Goal: Information Seeking & Learning: Compare options

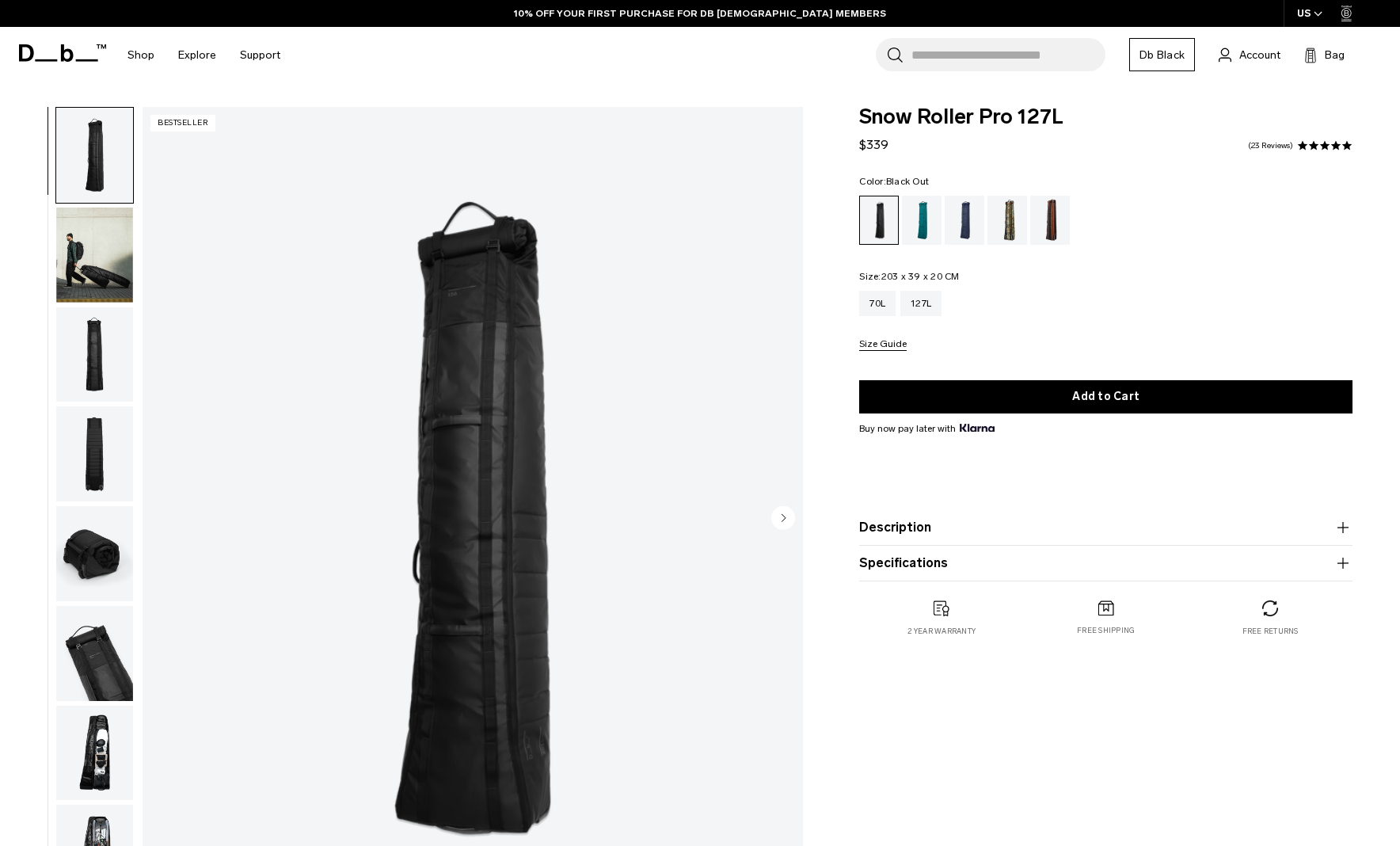
click at [85, 267] on img "button" at bounding box center [95, 254] width 77 height 95
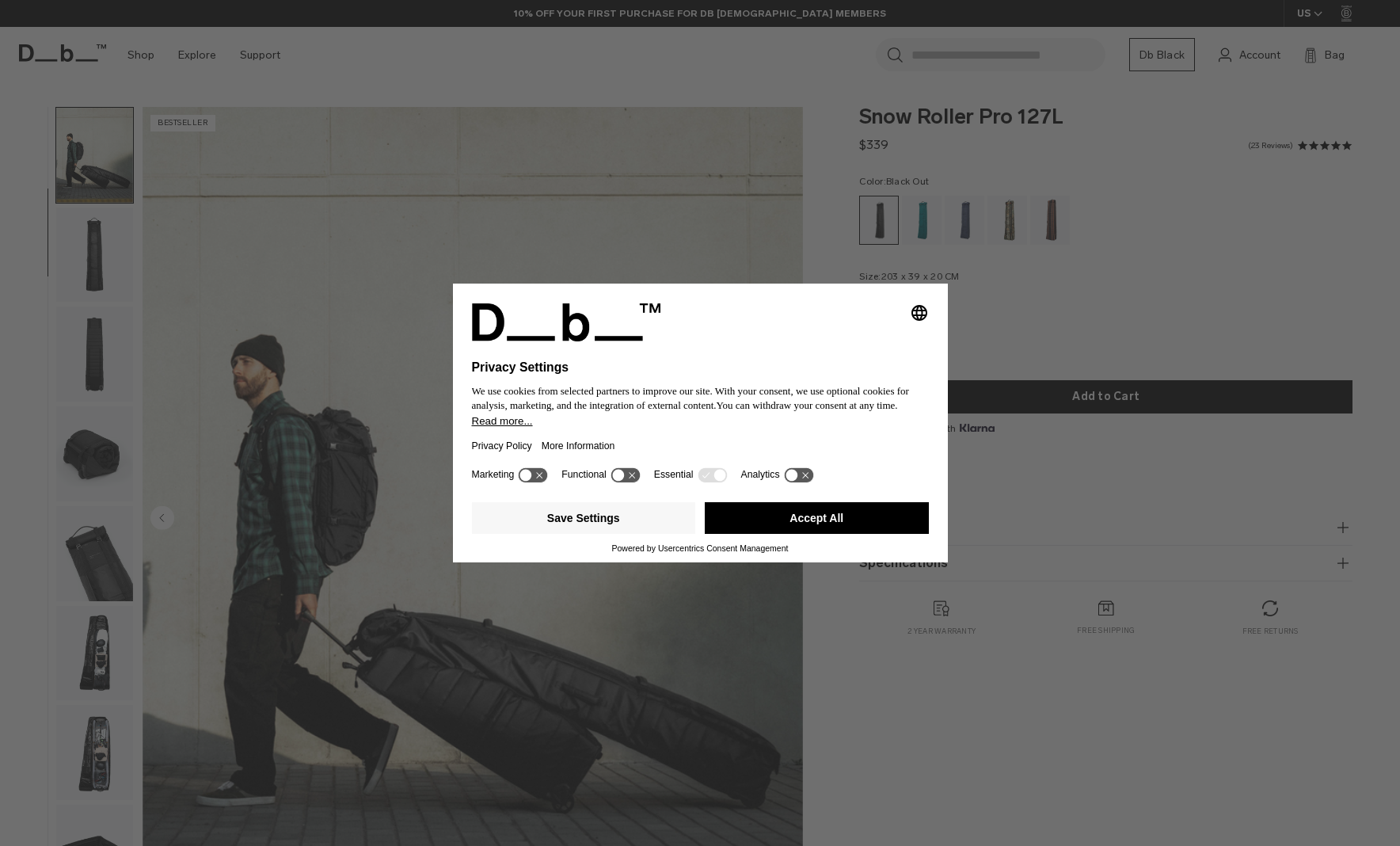
click at [847, 522] on button "Accept All" at bounding box center [816, 518] width 224 height 31
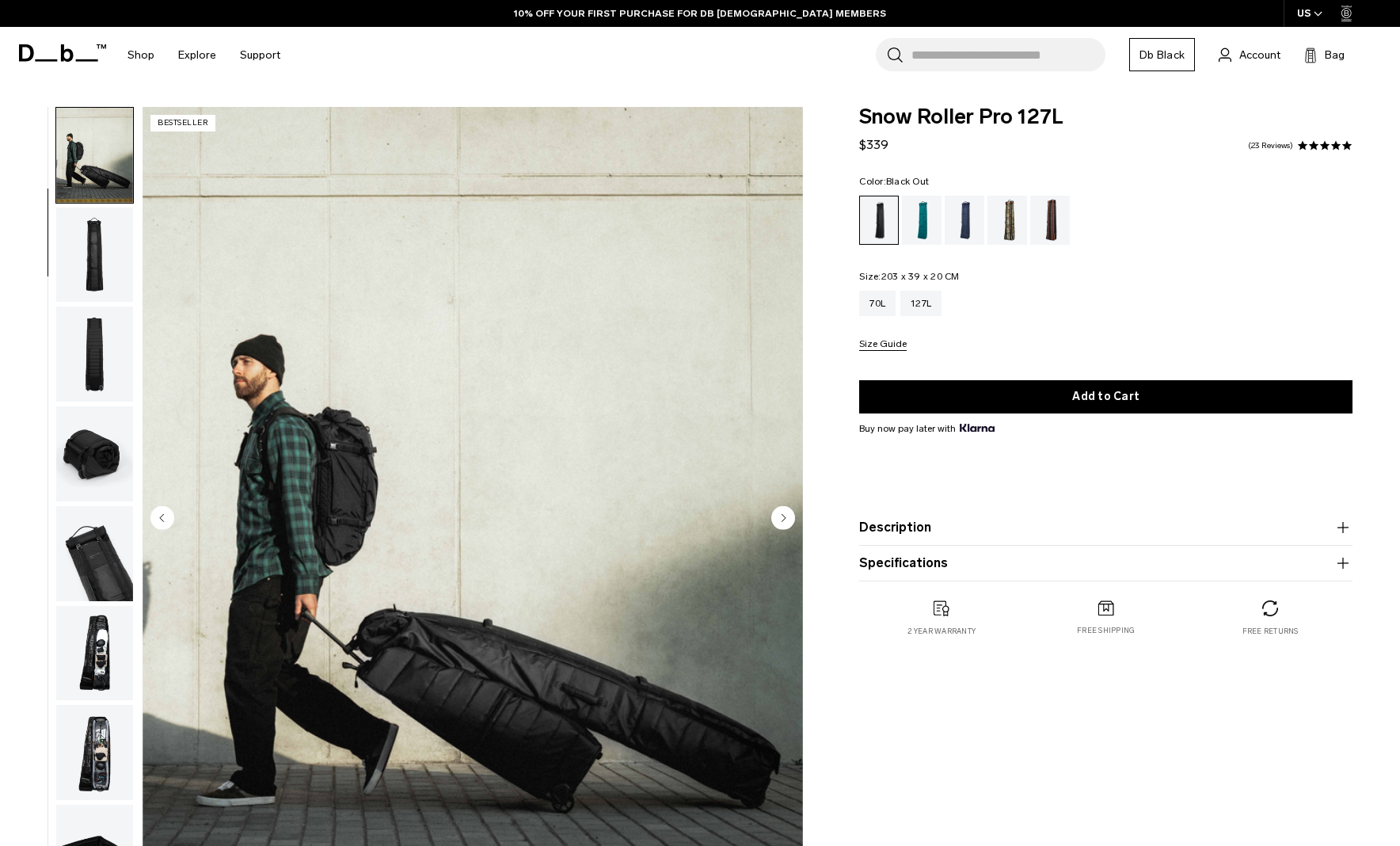
click at [91, 286] on img "button" at bounding box center [95, 254] width 77 height 95
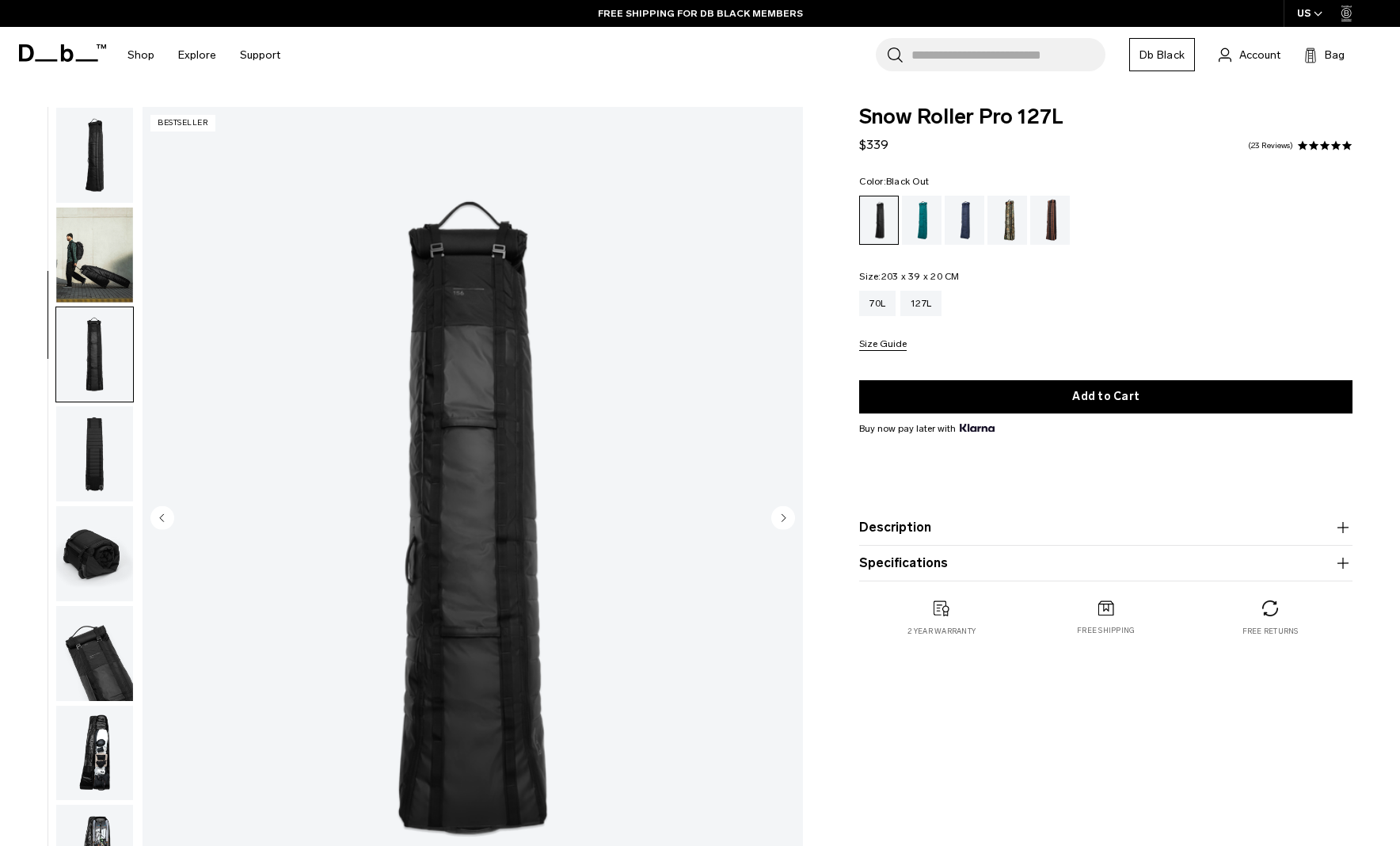
click at [106, 254] on img "button" at bounding box center [95, 254] width 77 height 95
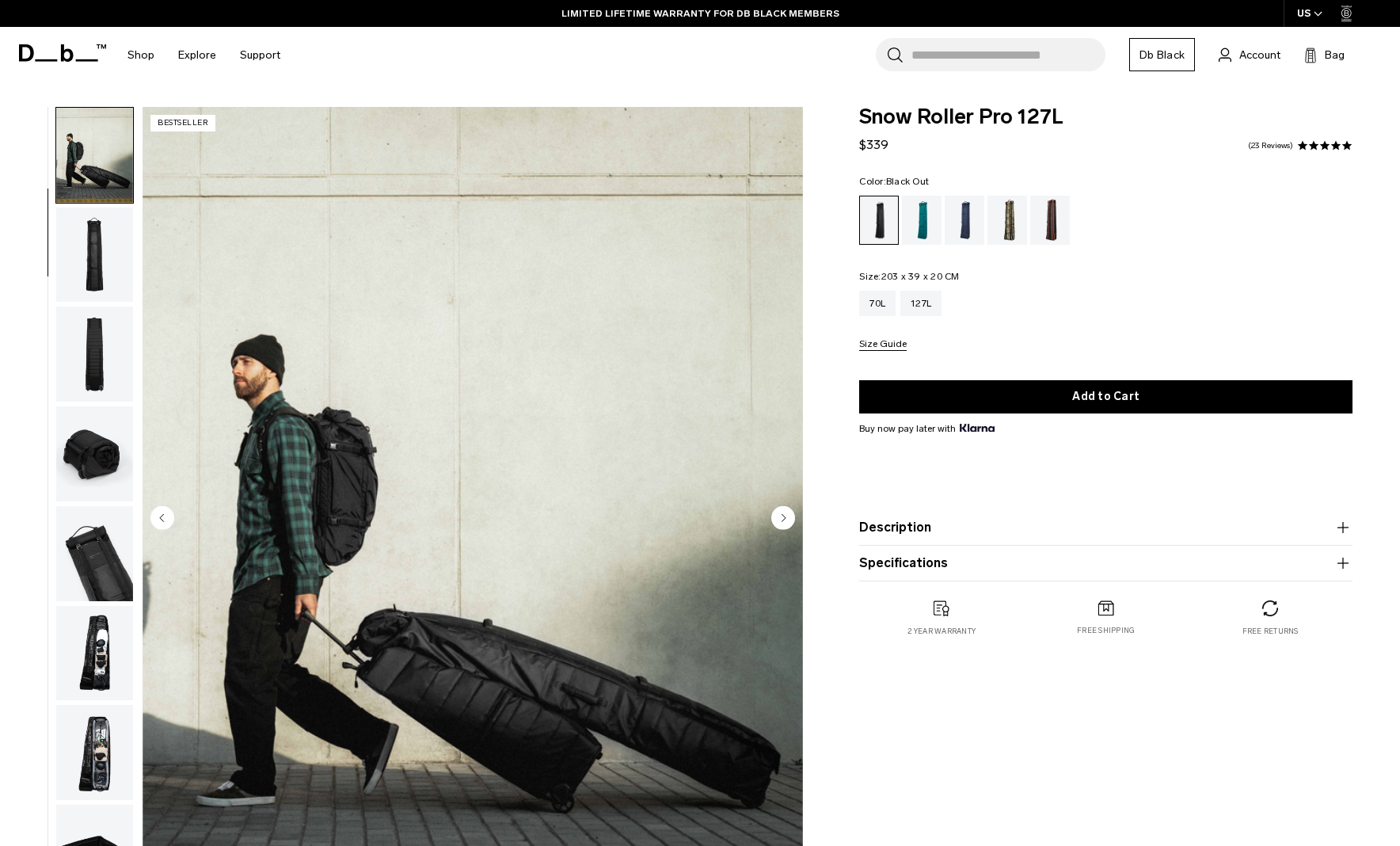
click at [893, 344] on button "Size Guide" at bounding box center [883, 345] width 48 height 12
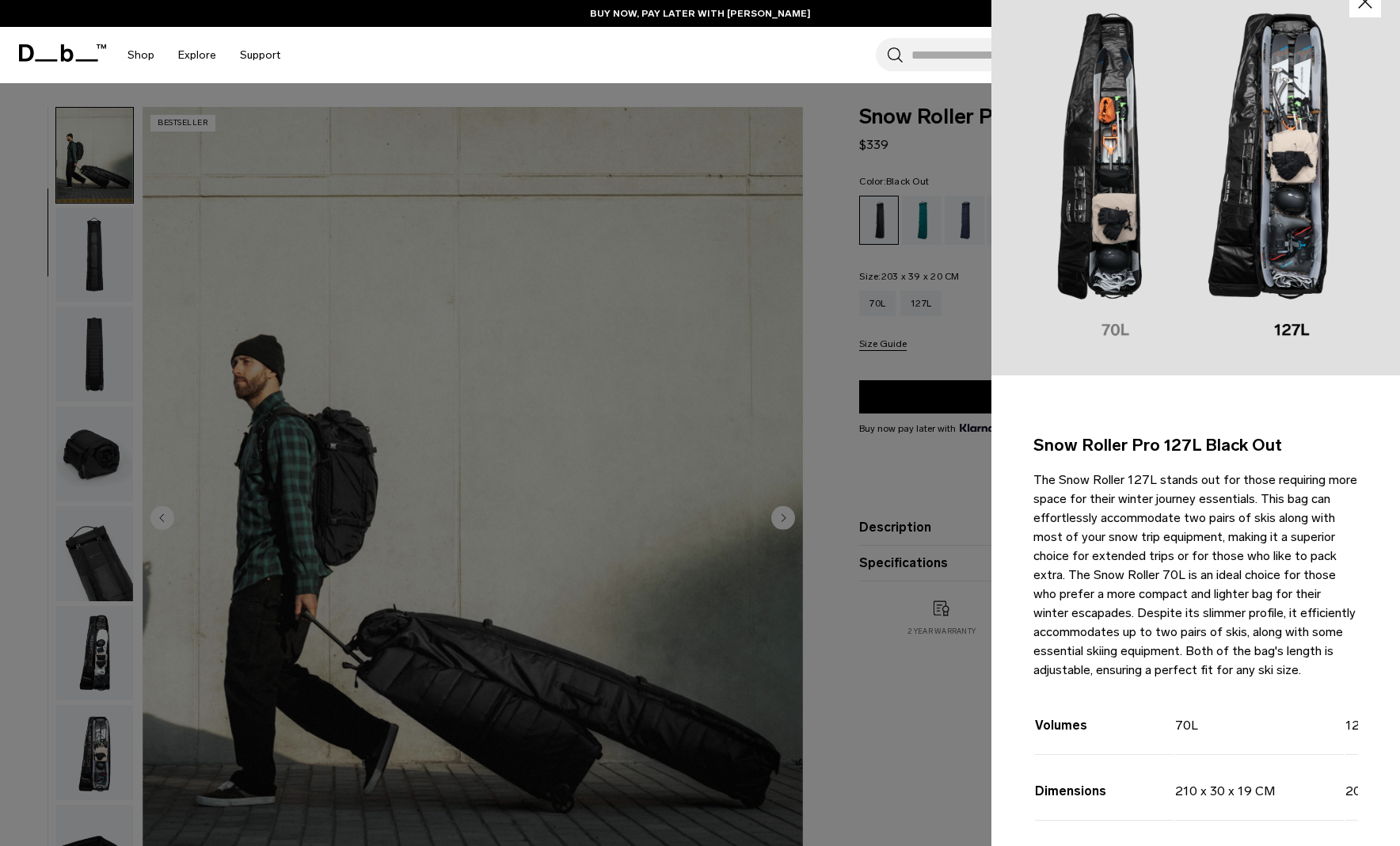
scroll to position [107, 0]
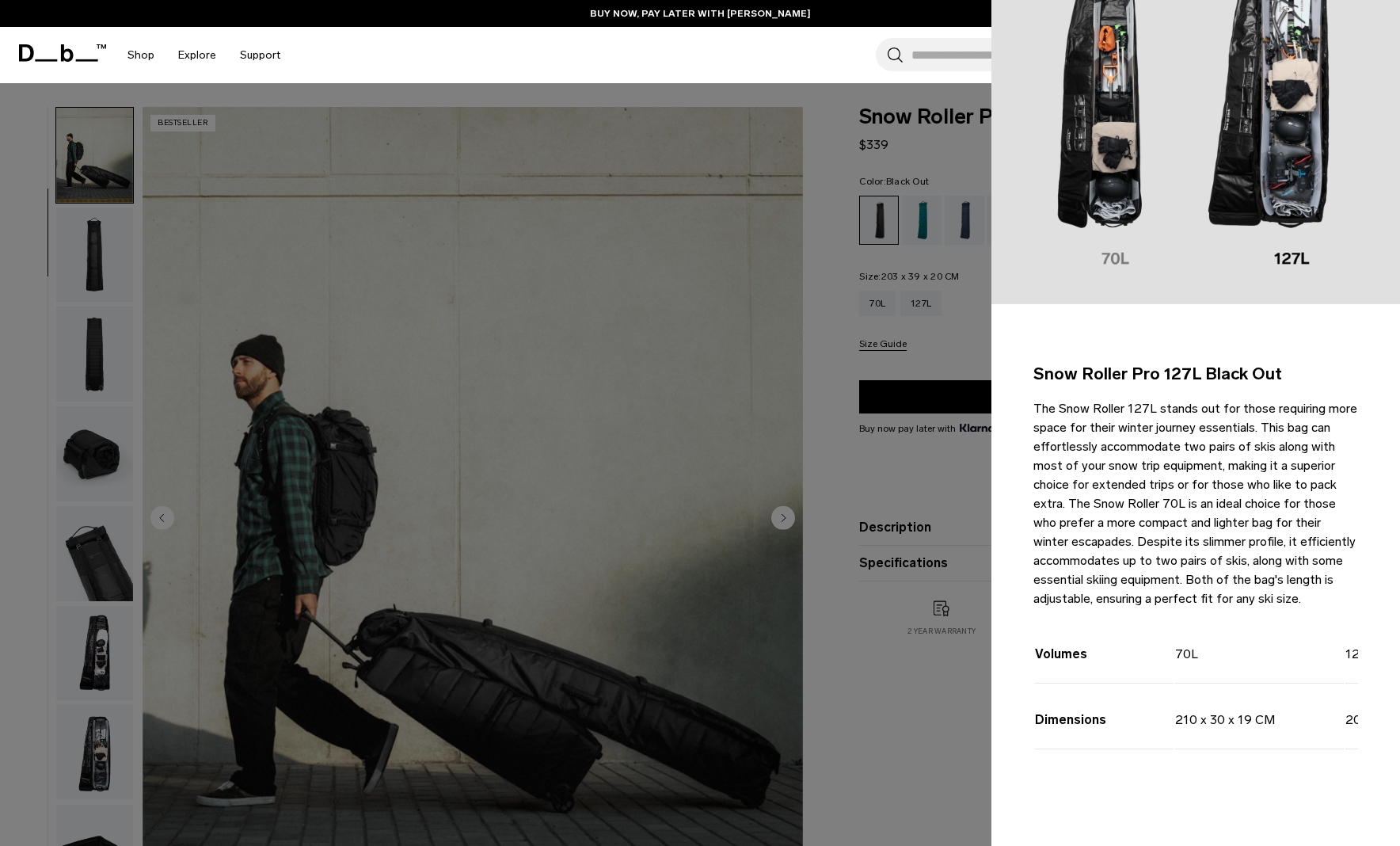
click at [833, 411] on div at bounding box center [700, 423] width 1400 height 846
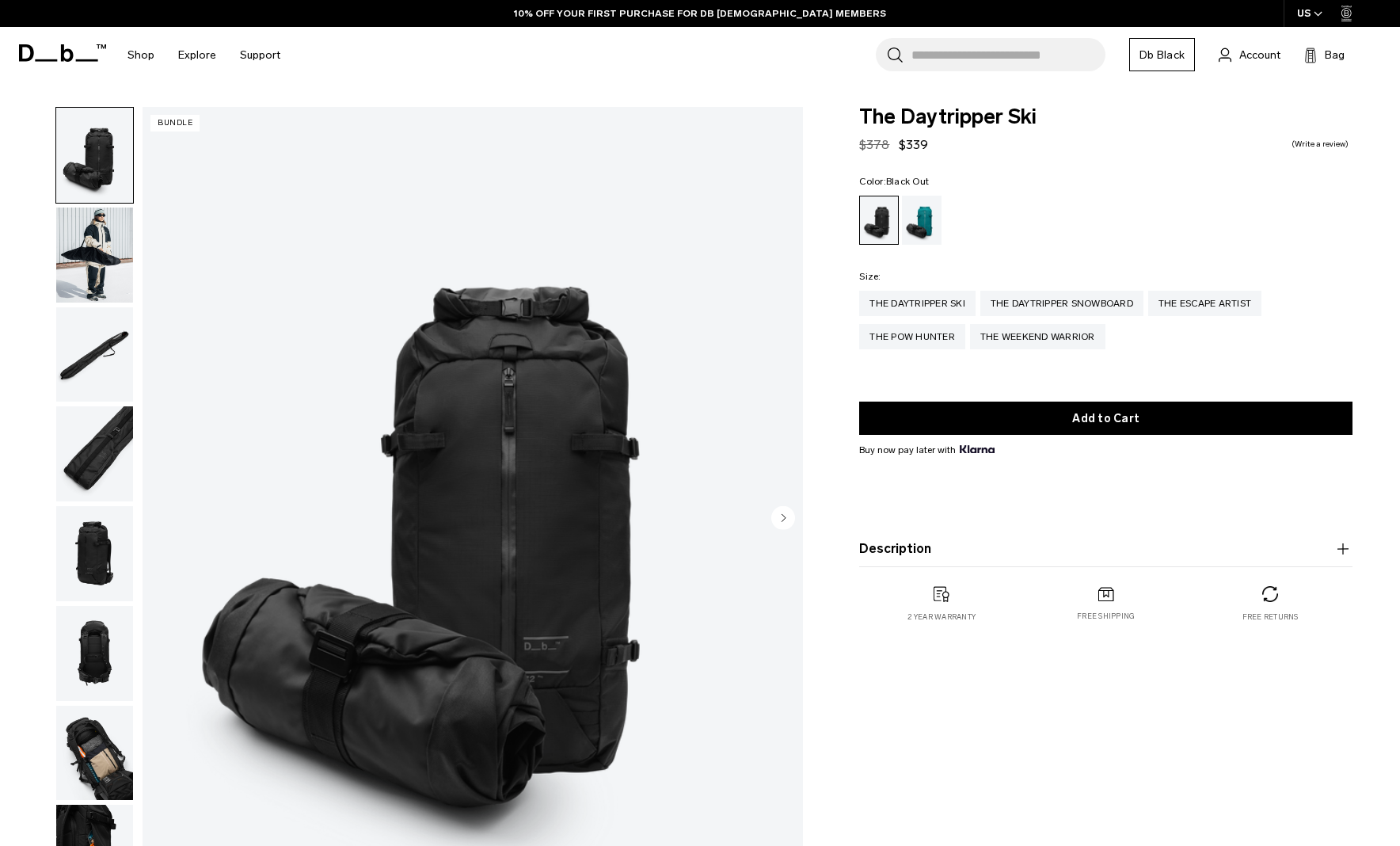
scroll to position [120, 0]
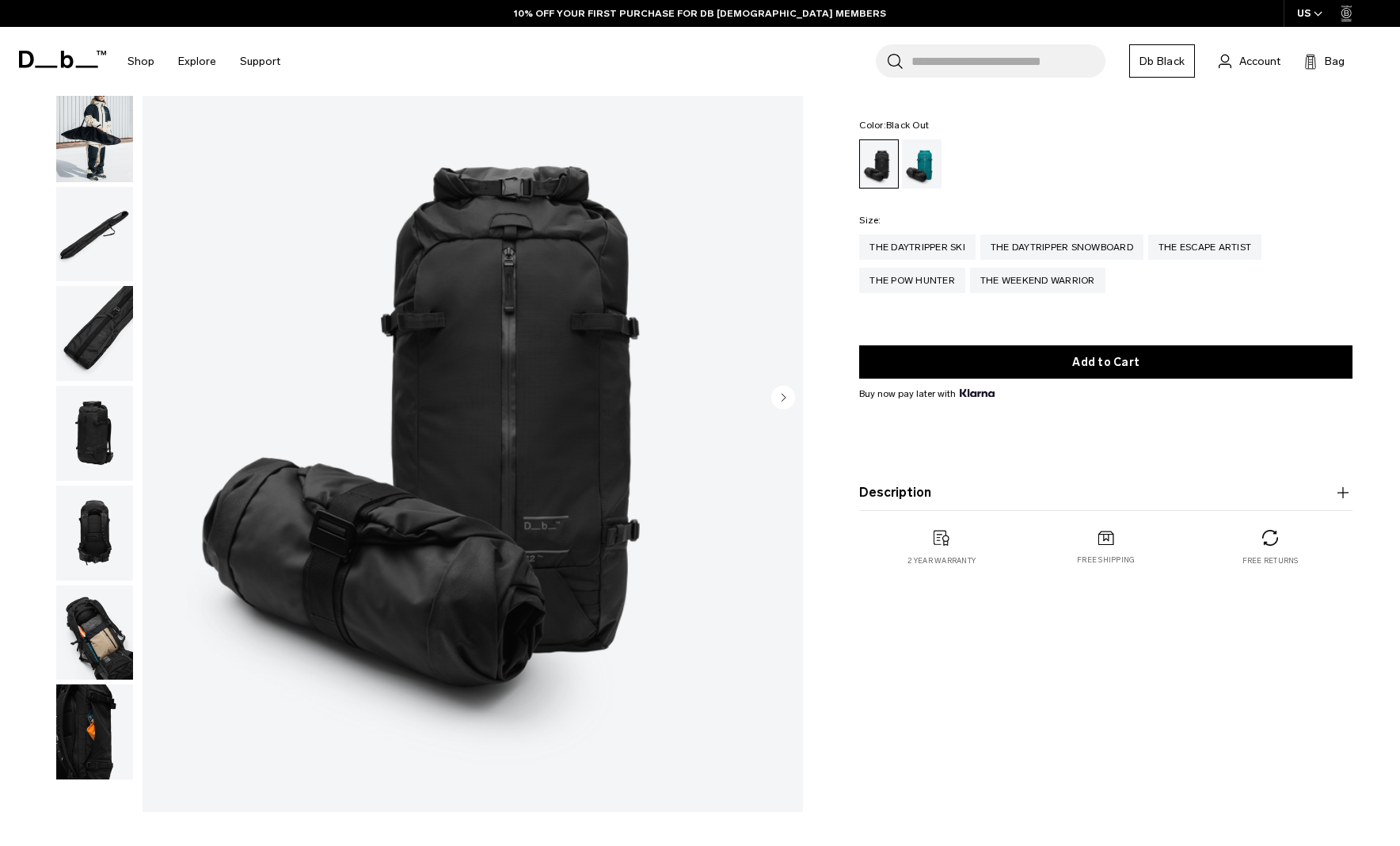
click at [97, 624] on img "button" at bounding box center [95, 633] width 77 height 95
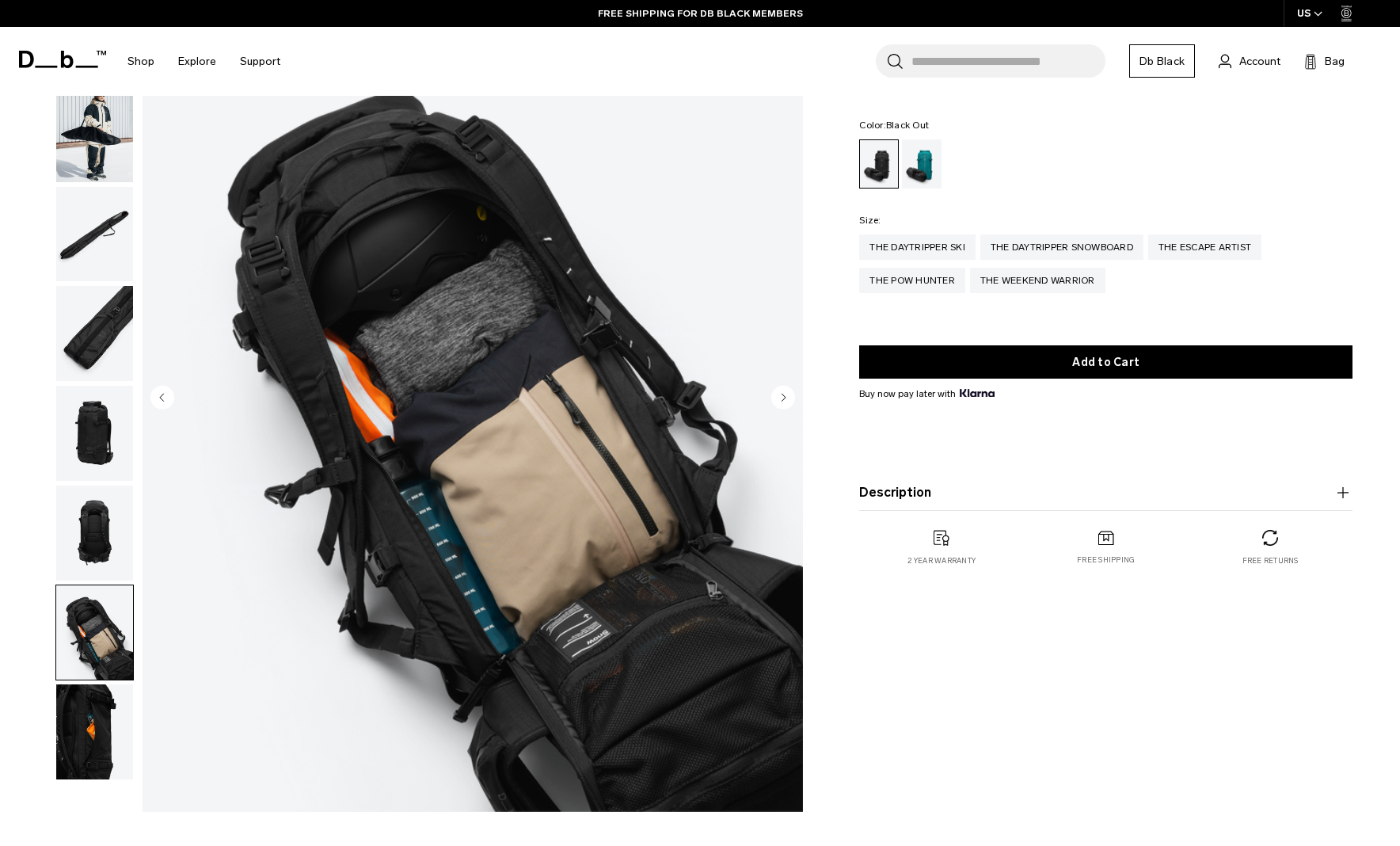
click at [98, 718] on img "button" at bounding box center [95, 732] width 77 height 95
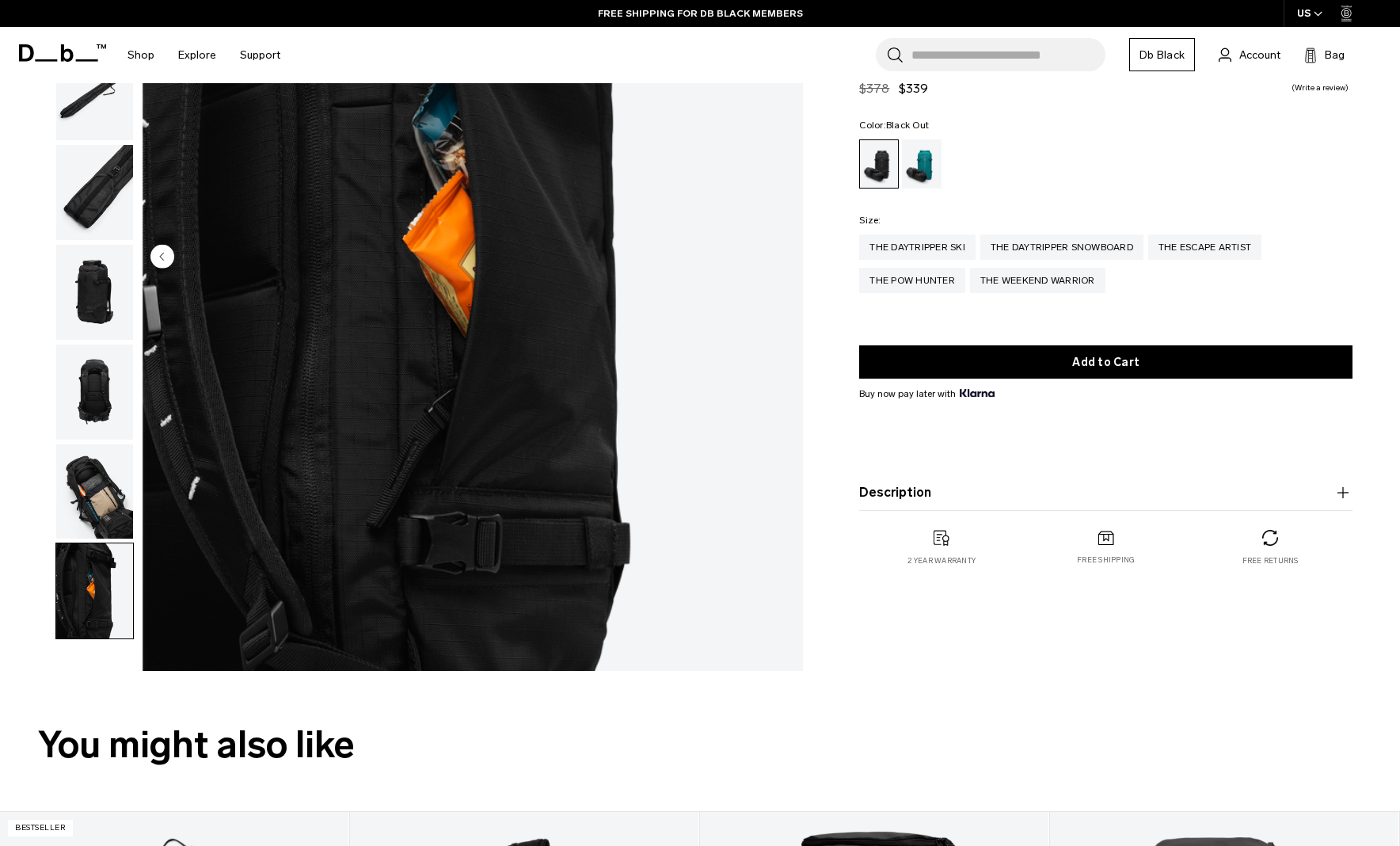
scroll to position [304, 0]
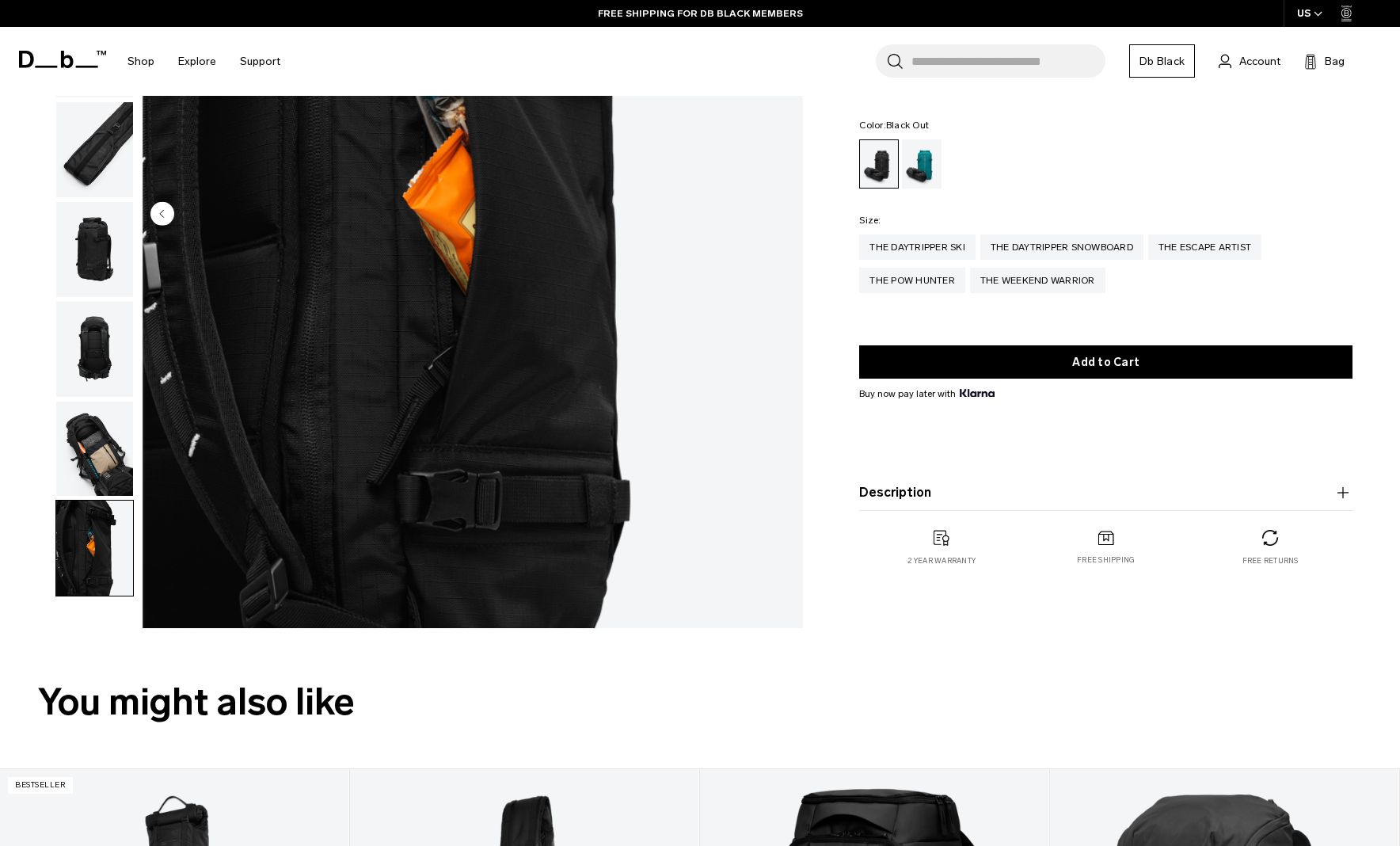
click at [88, 444] on img "button" at bounding box center [95, 449] width 77 height 95
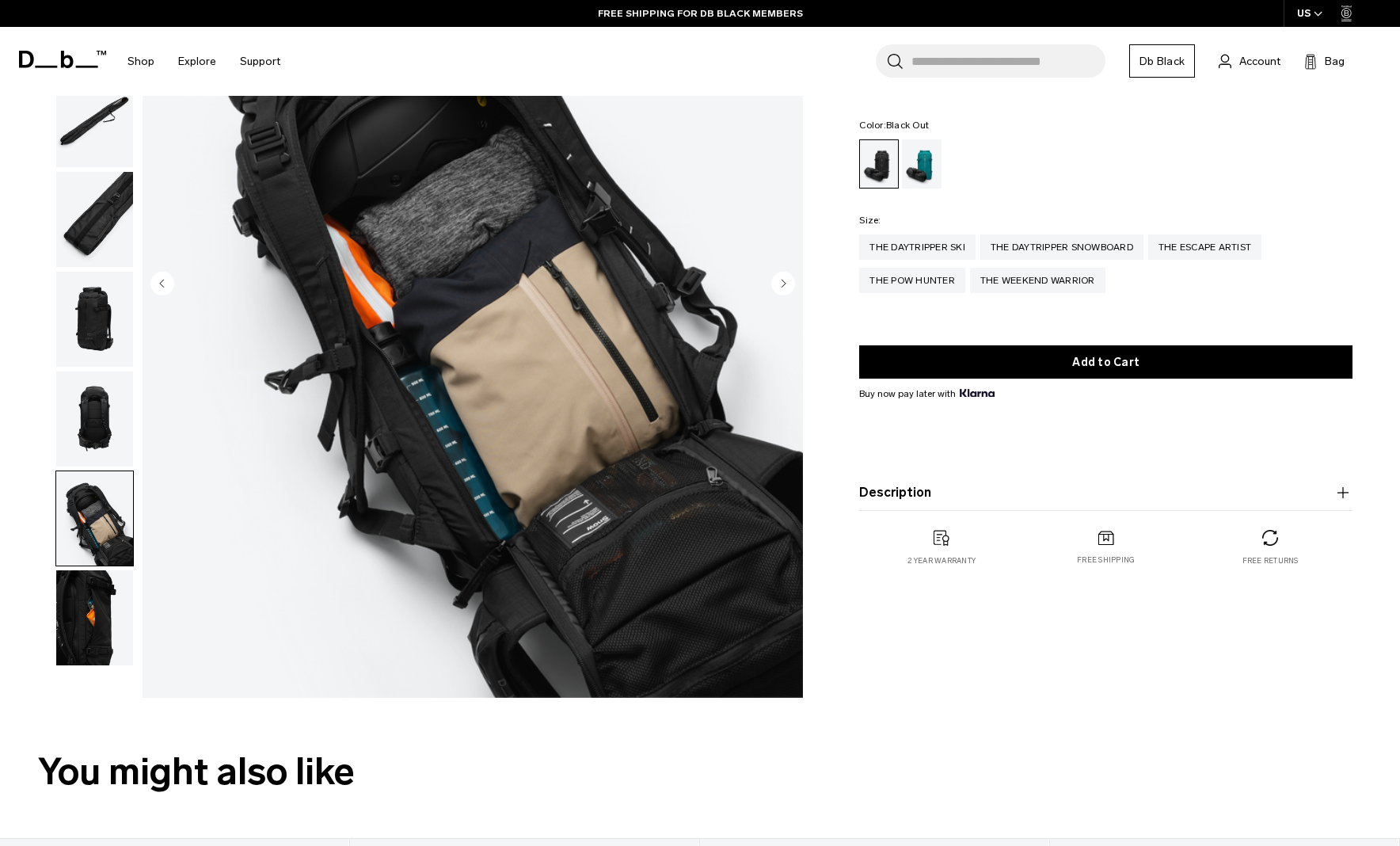
scroll to position [222, 0]
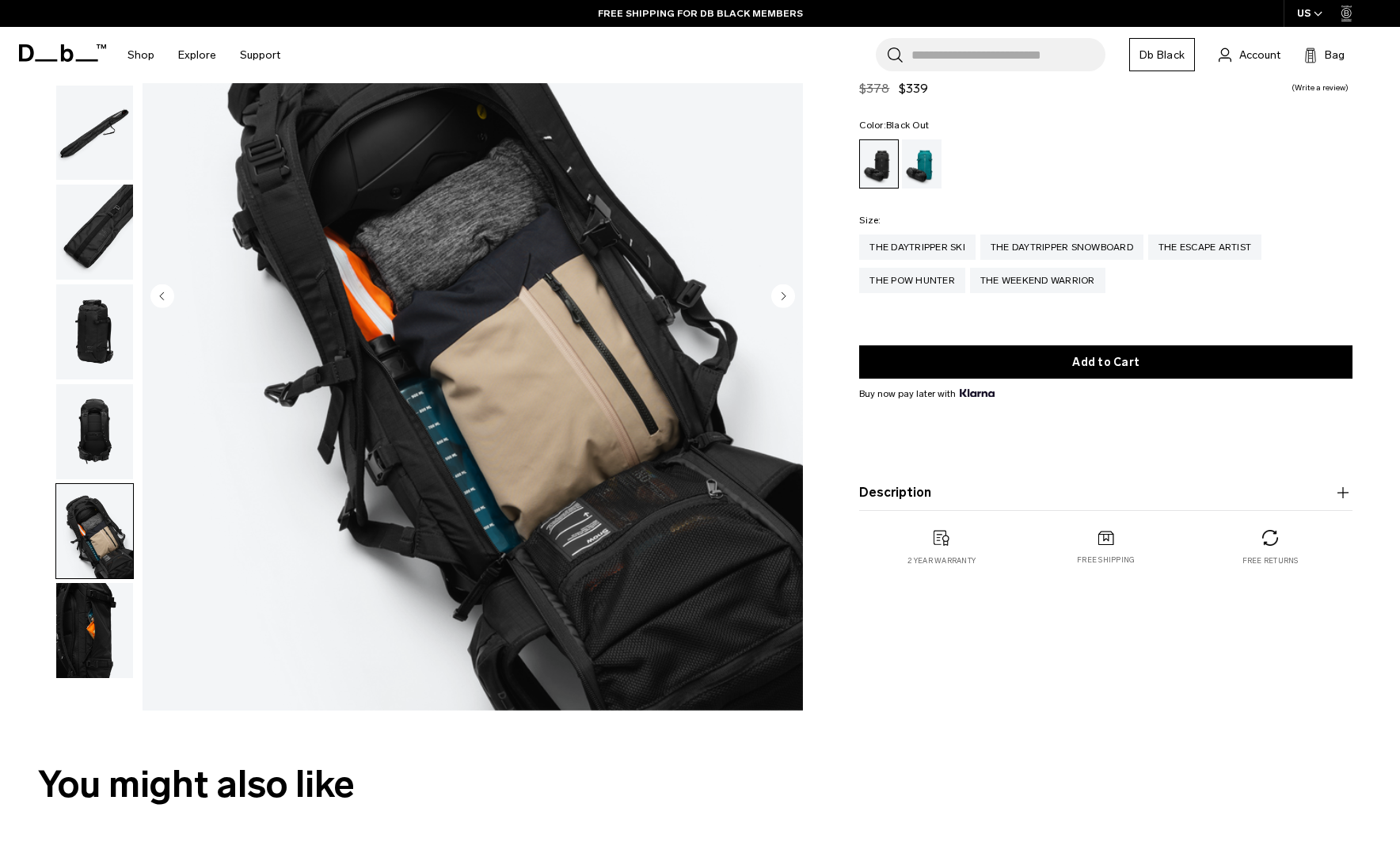
click at [126, 444] on img "button" at bounding box center [95, 431] width 77 height 95
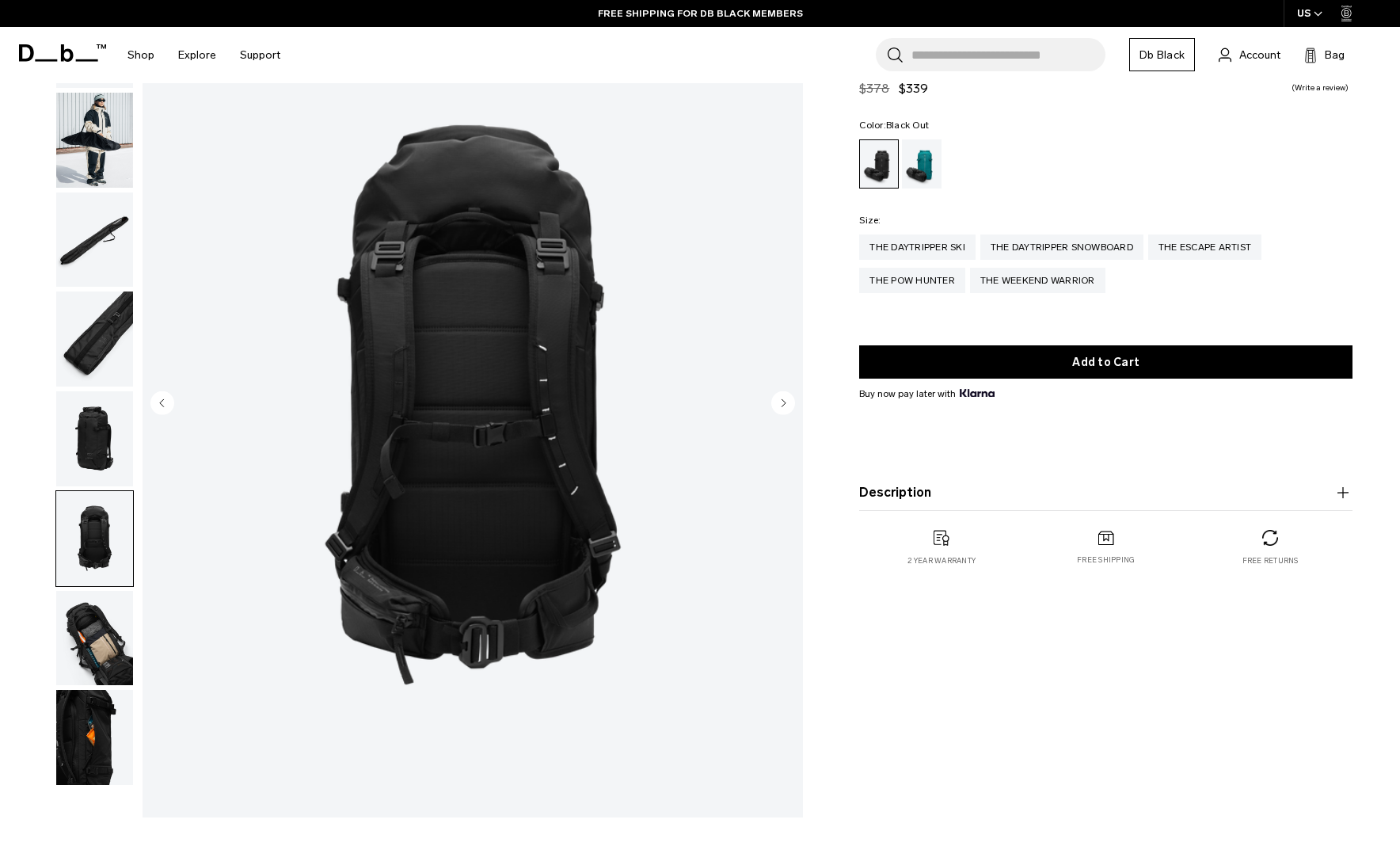
scroll to position [103, 0]
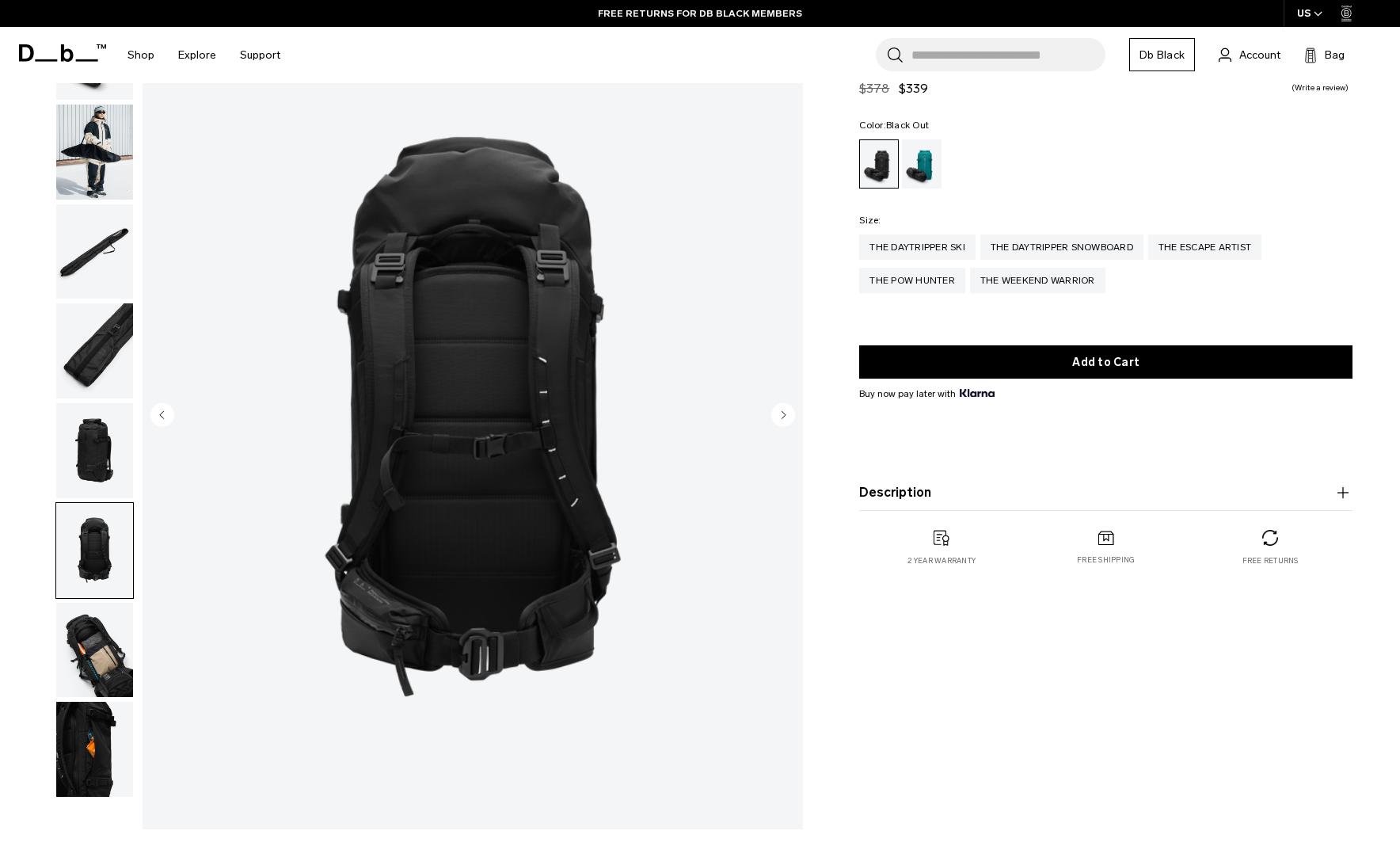
click at [112, 439] on img "button" at bounding box center [95, 450] width 77 height 95
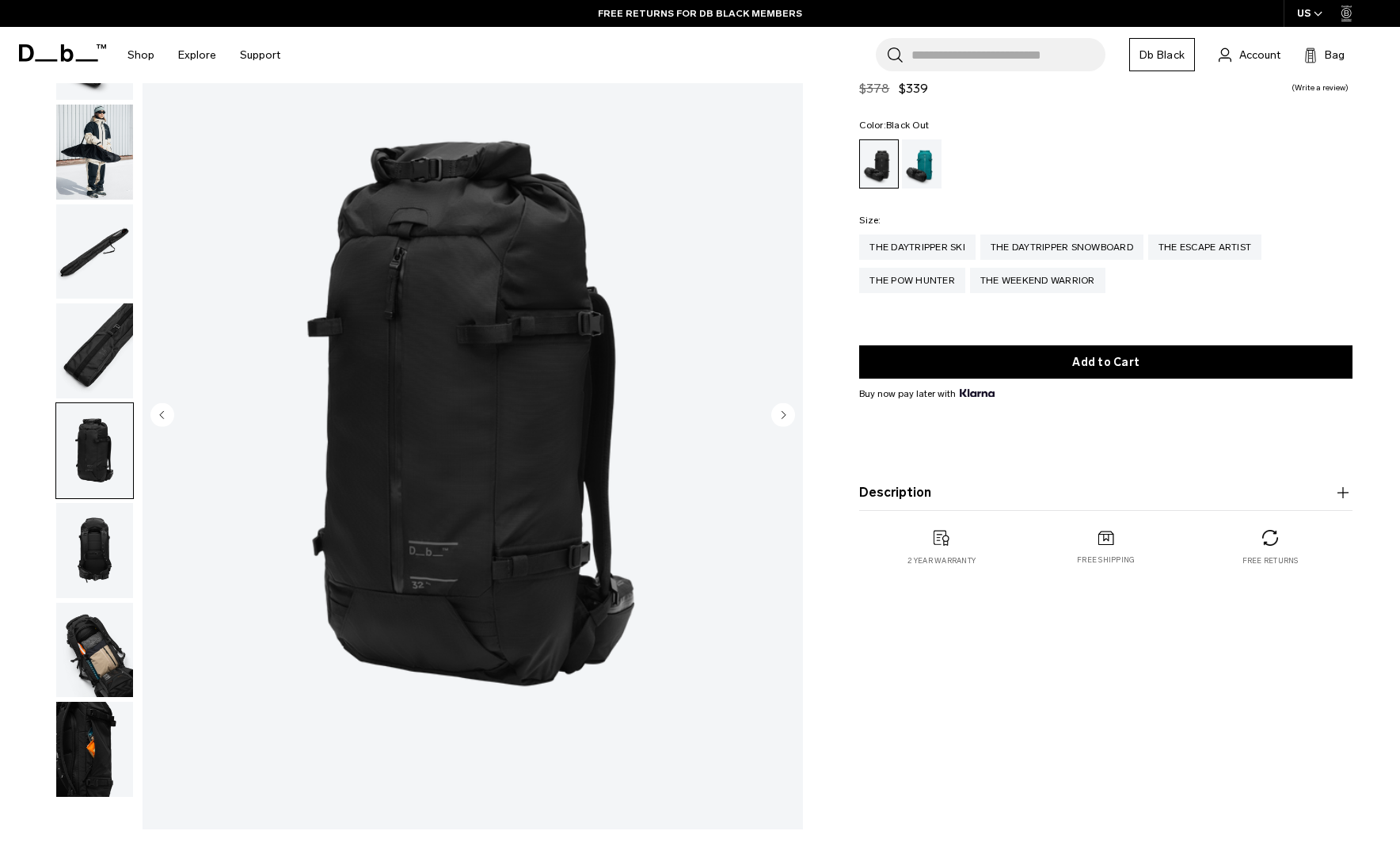
click at [102, 556] on img "button" at bounding box center [95, 550] width 77 height 95
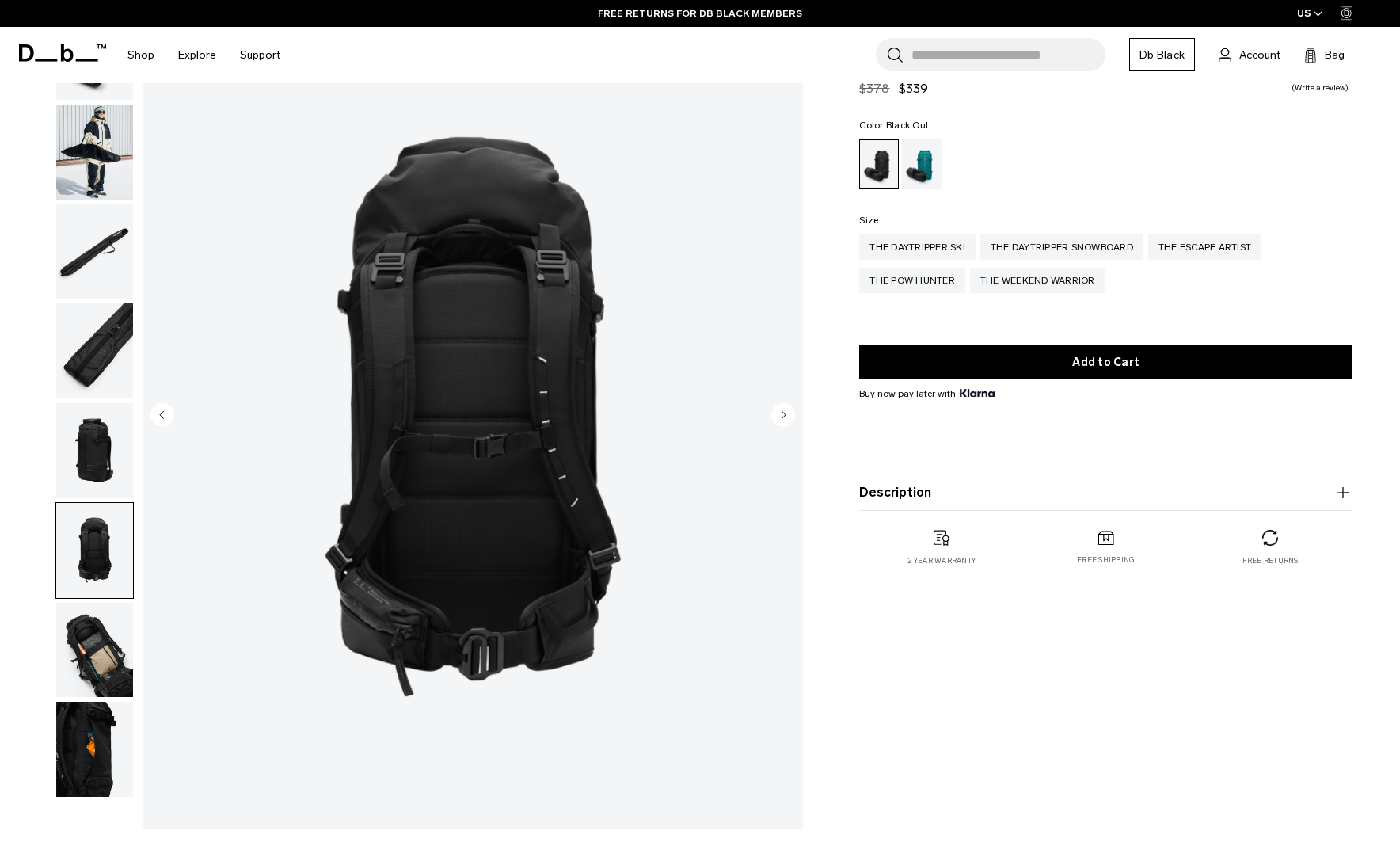
click at [111, 632] on img "button" at bounding box center [95, 649] width 77 height 95
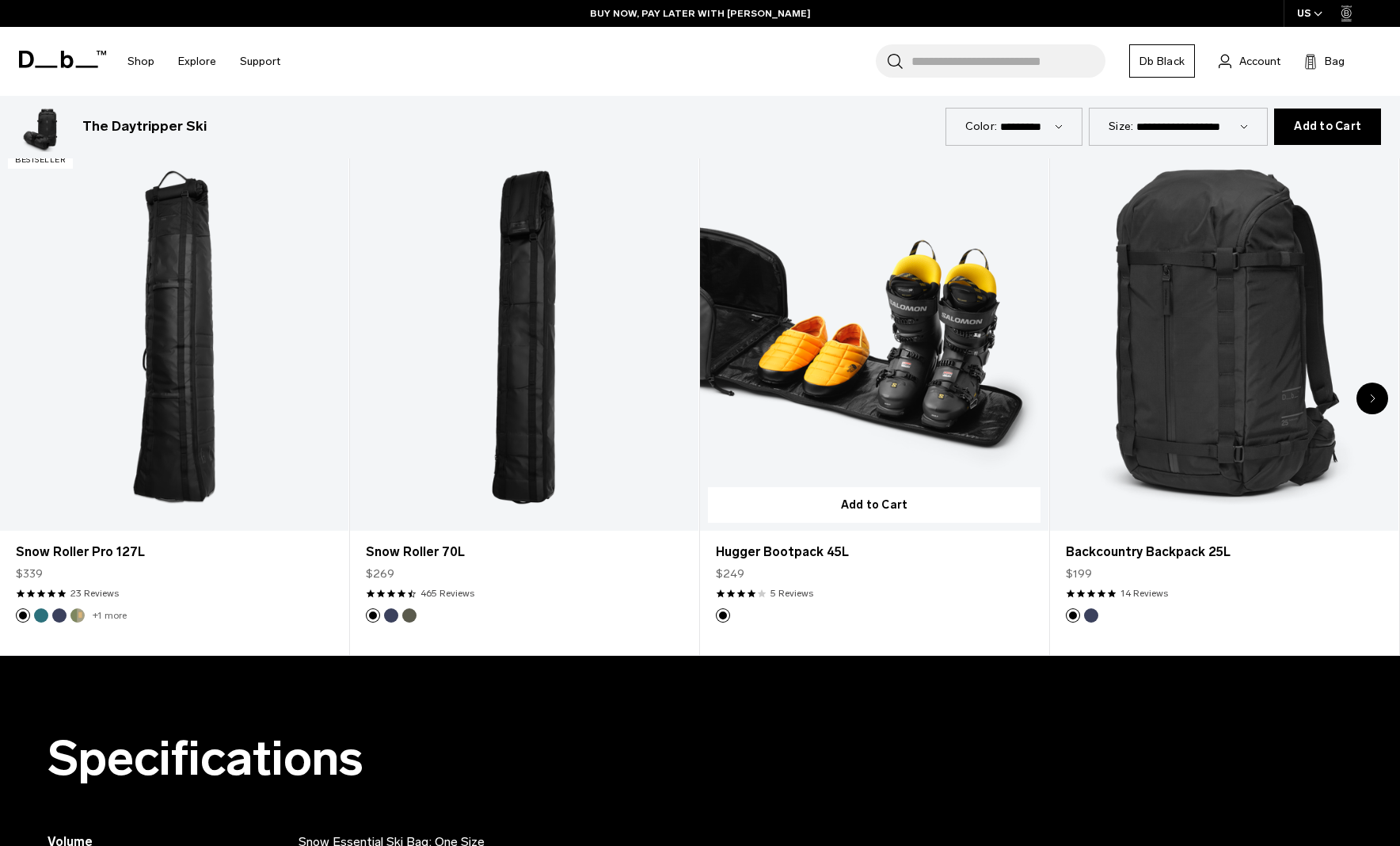
scroll to position [914, 0]
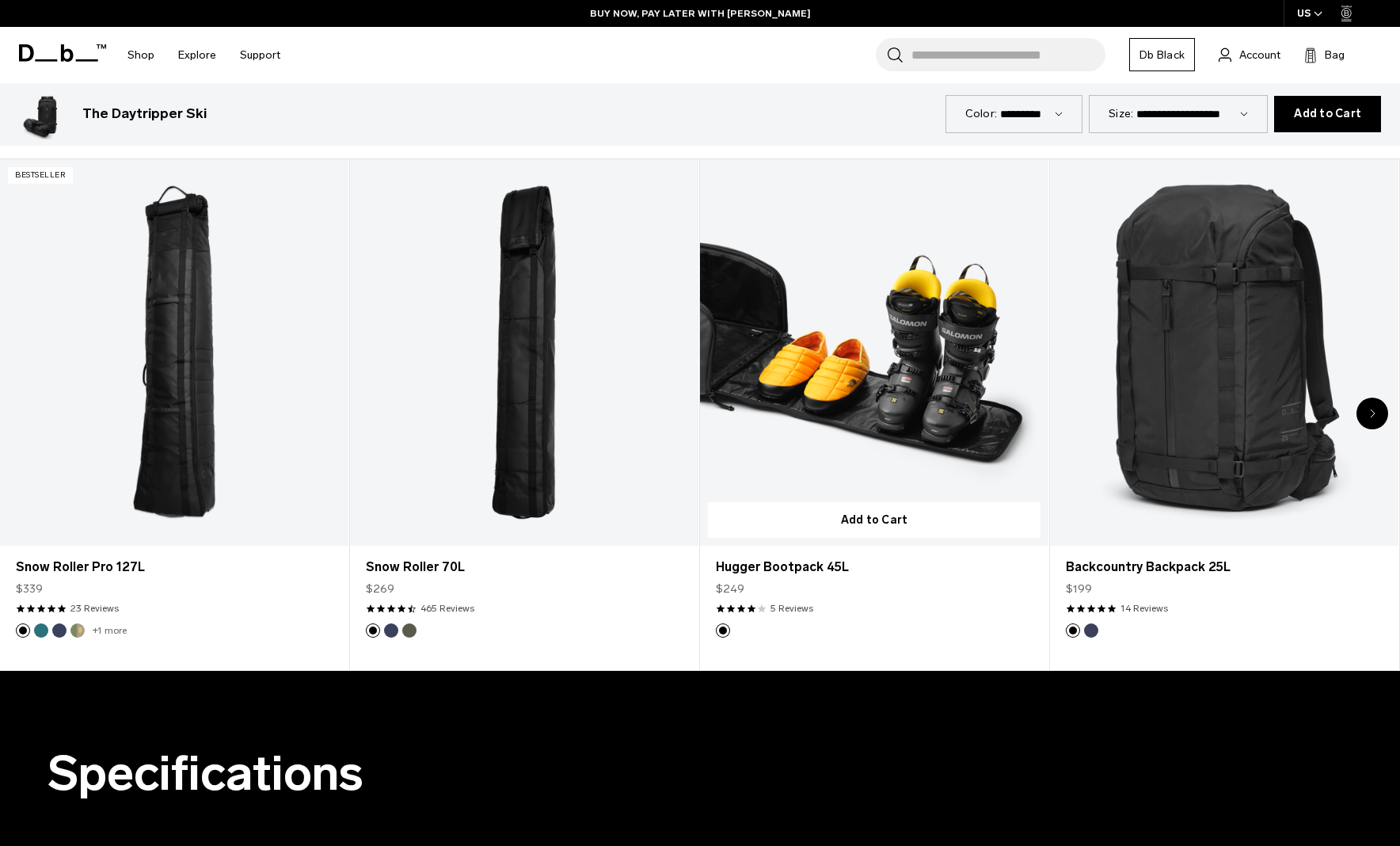
click at [856, 381] on link "Hugger Bootpack 45L" at bounding box center [874, 353] width 348 height 387
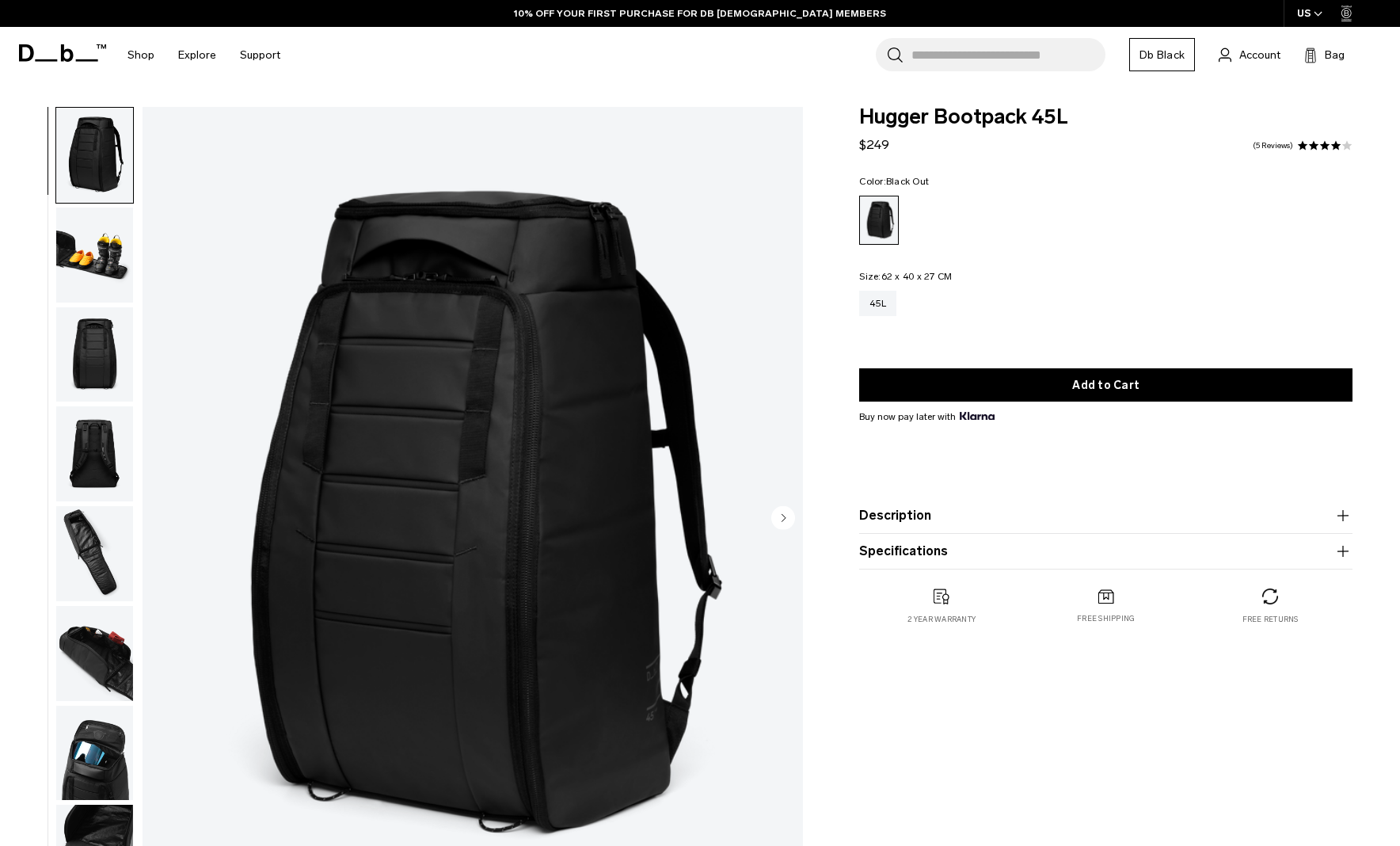
click at [85, 273] on img "button" at bounding box center [95, 254] width 77 height 95
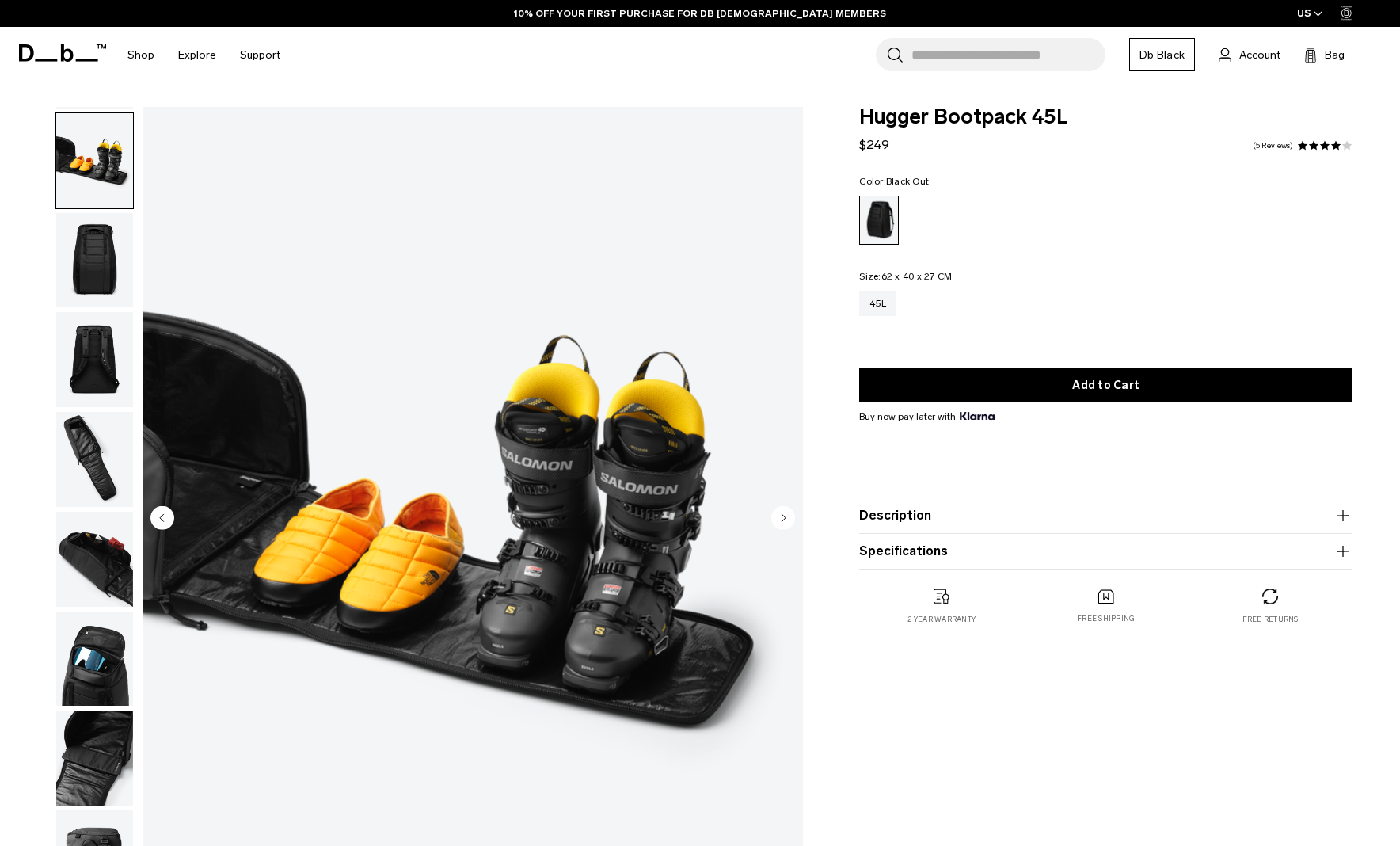
scroll to position [100, 0]
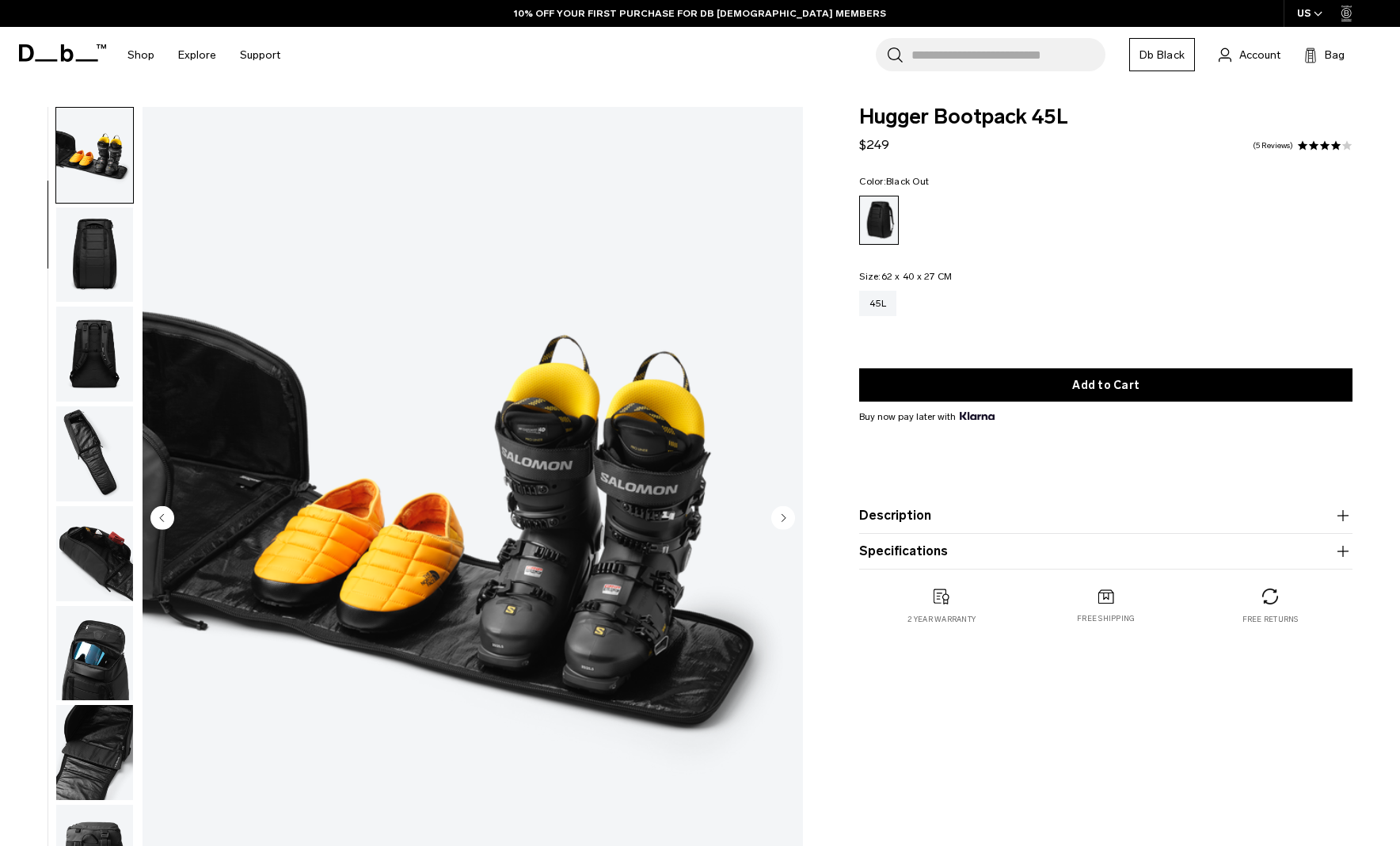
click at [90, 323] on img "button" at bounding box center [95, 353] width 77 height 95
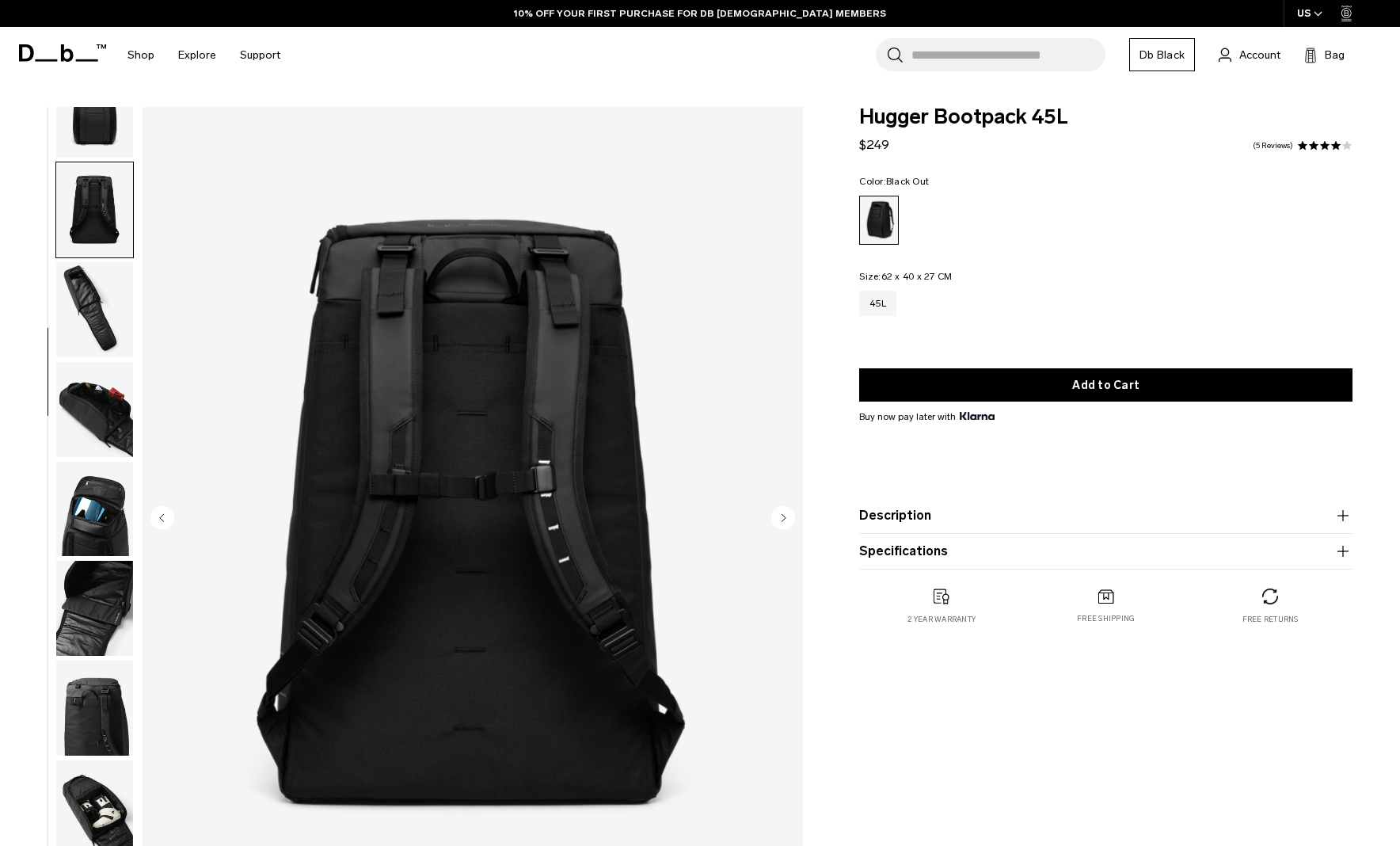
scroll to position [268, 0]
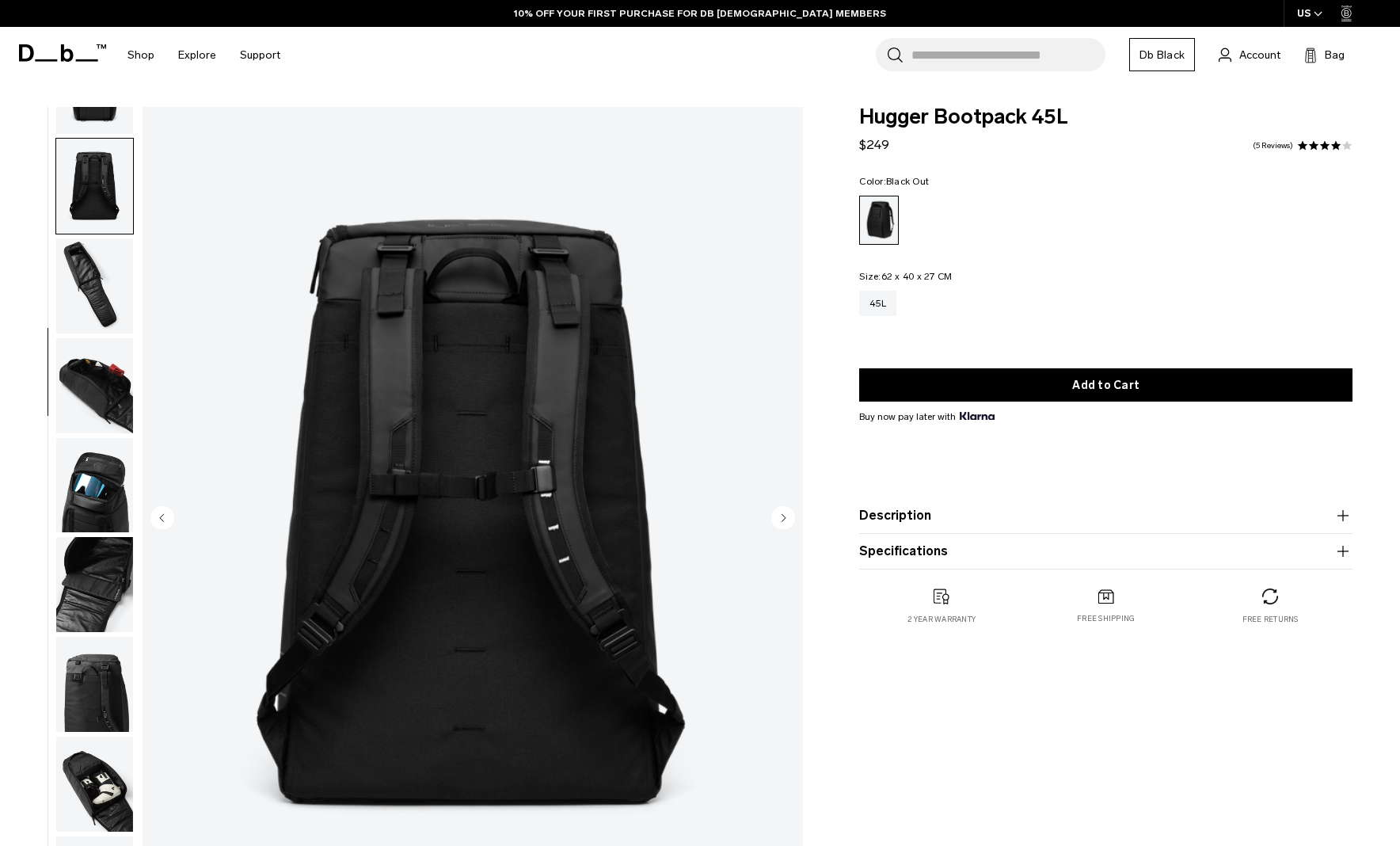
click at [96, 483] on img "button" at bounding box center [95, 485] width 77 height 95
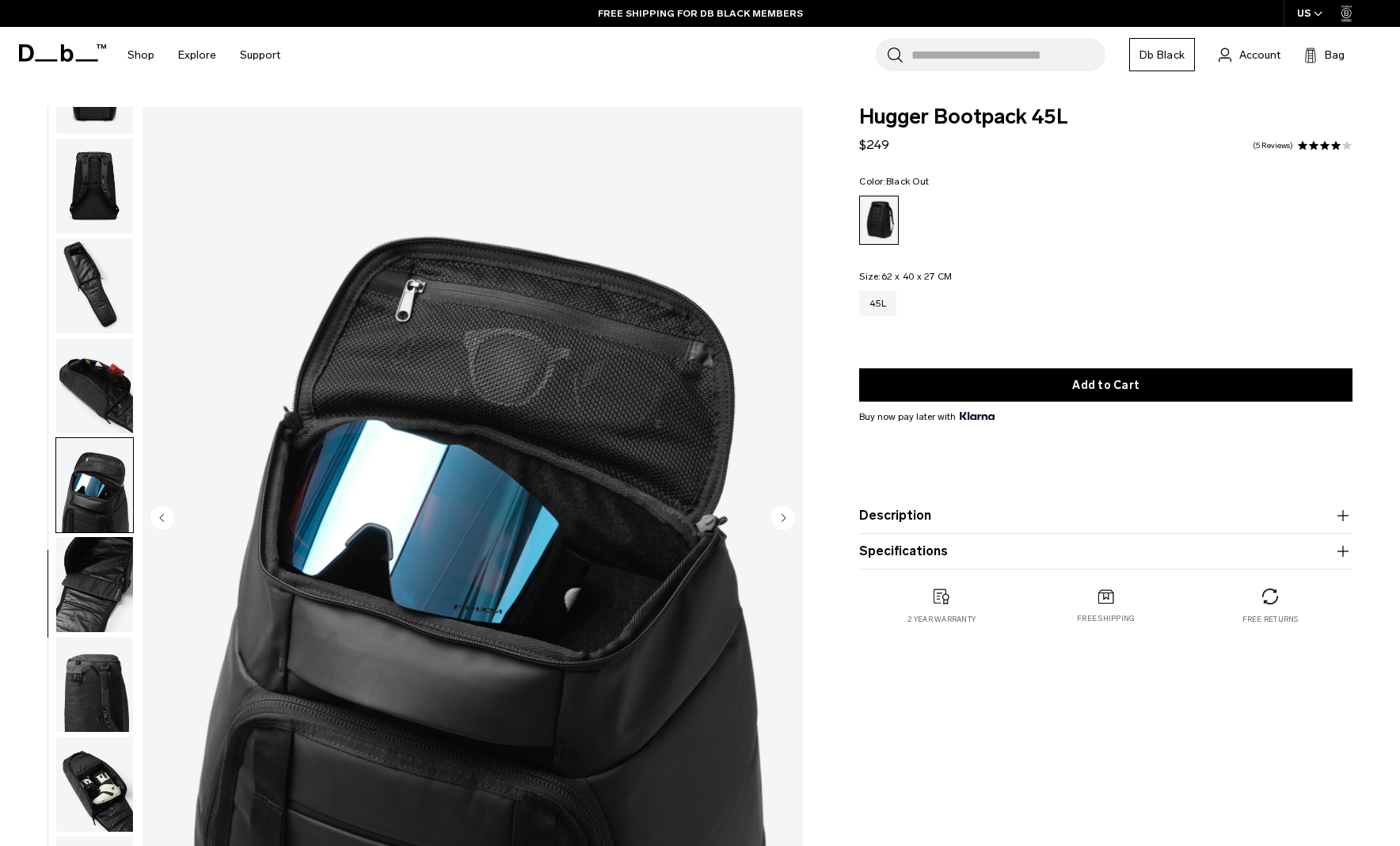
click at [82, 390] on img "button" at bounding box center [95, 385] width 77 height 95
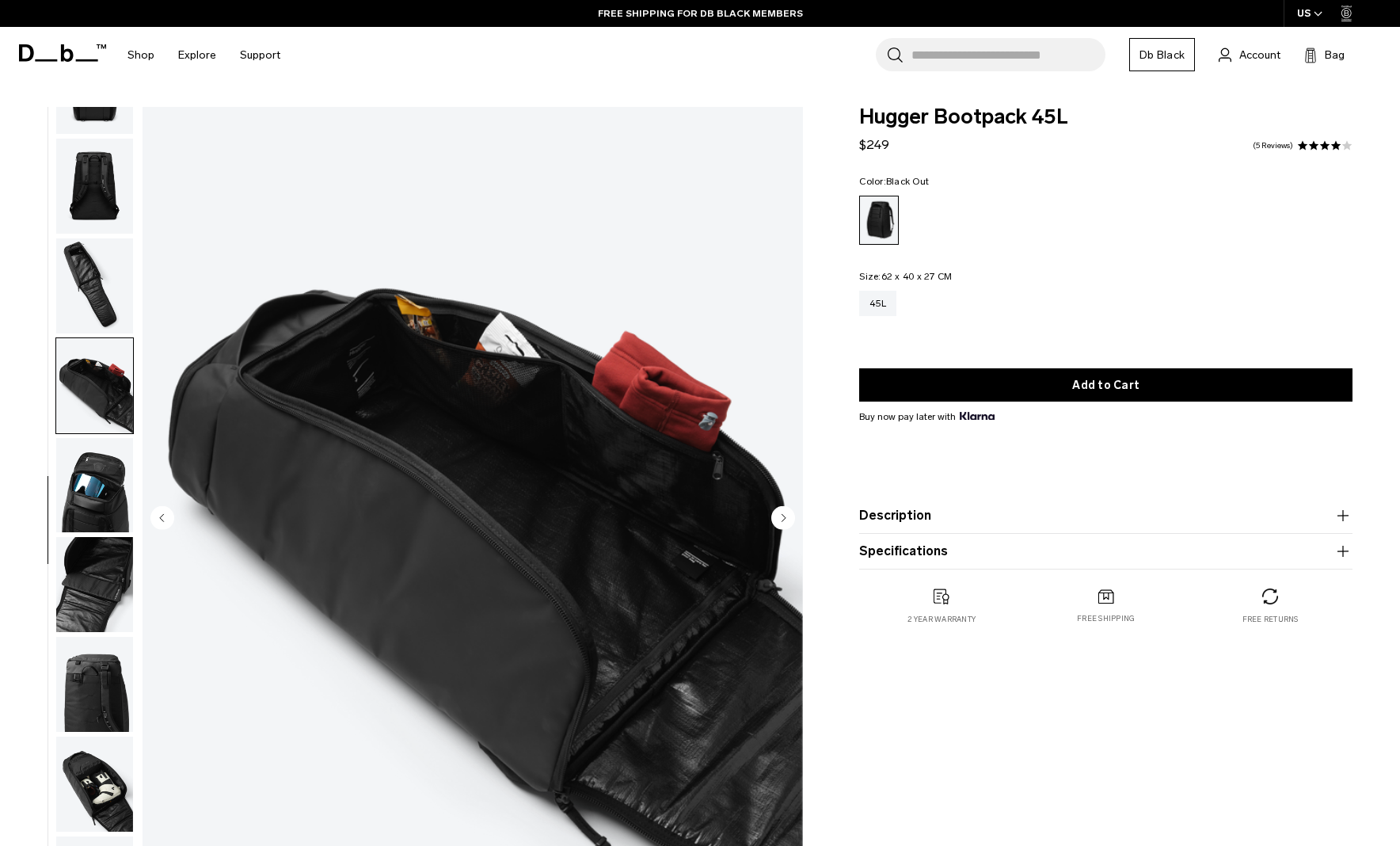
click at [100, 573] on img "button" at bounding box center [95, 584] width 77 height 95
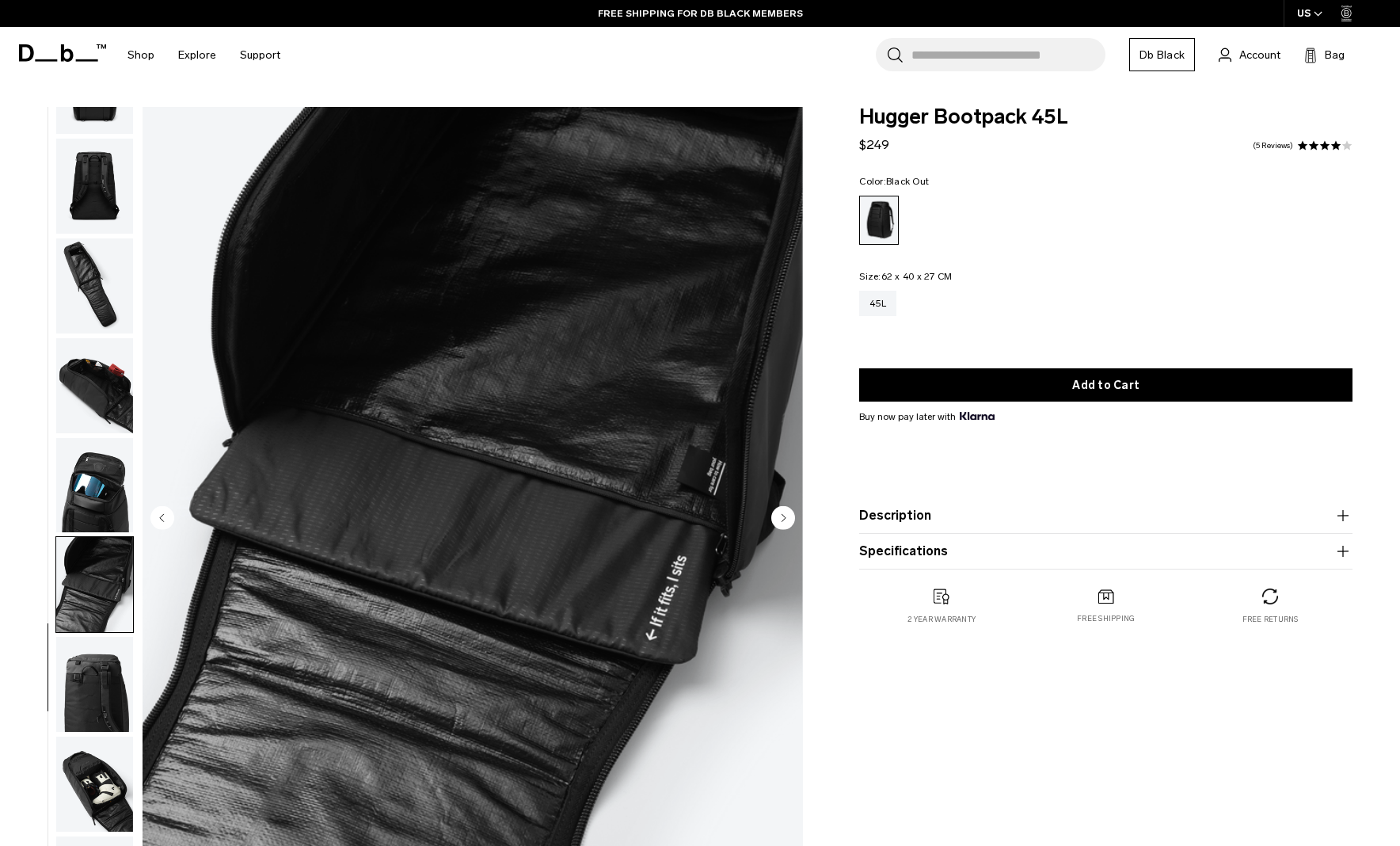
click at [89, 668] on img "button" at bounding box center [95, 684] width 77 height 95
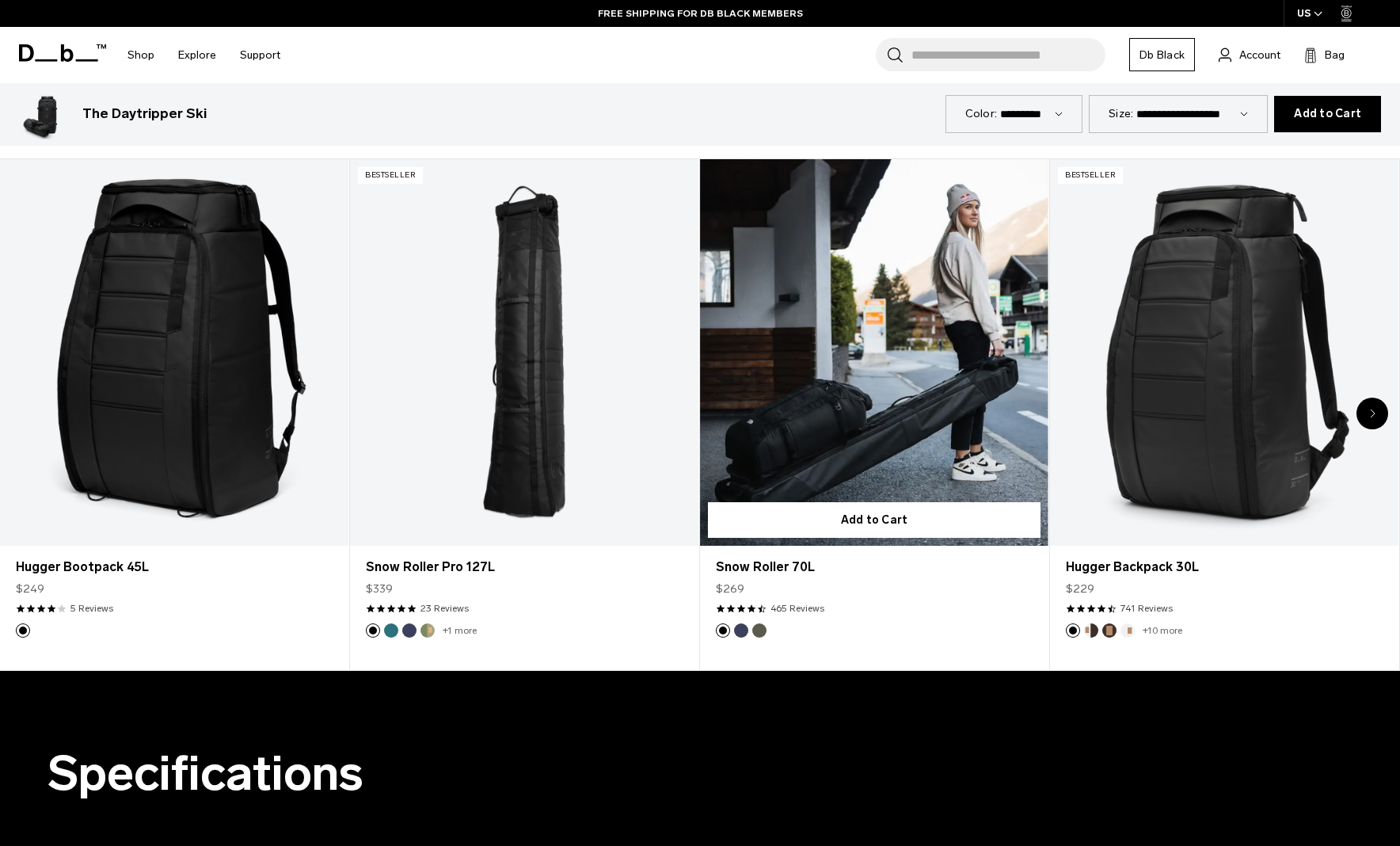
click at [782, 378] on link "Snow Roller 70L" at bounding box center [874, 353] width 348 height 387
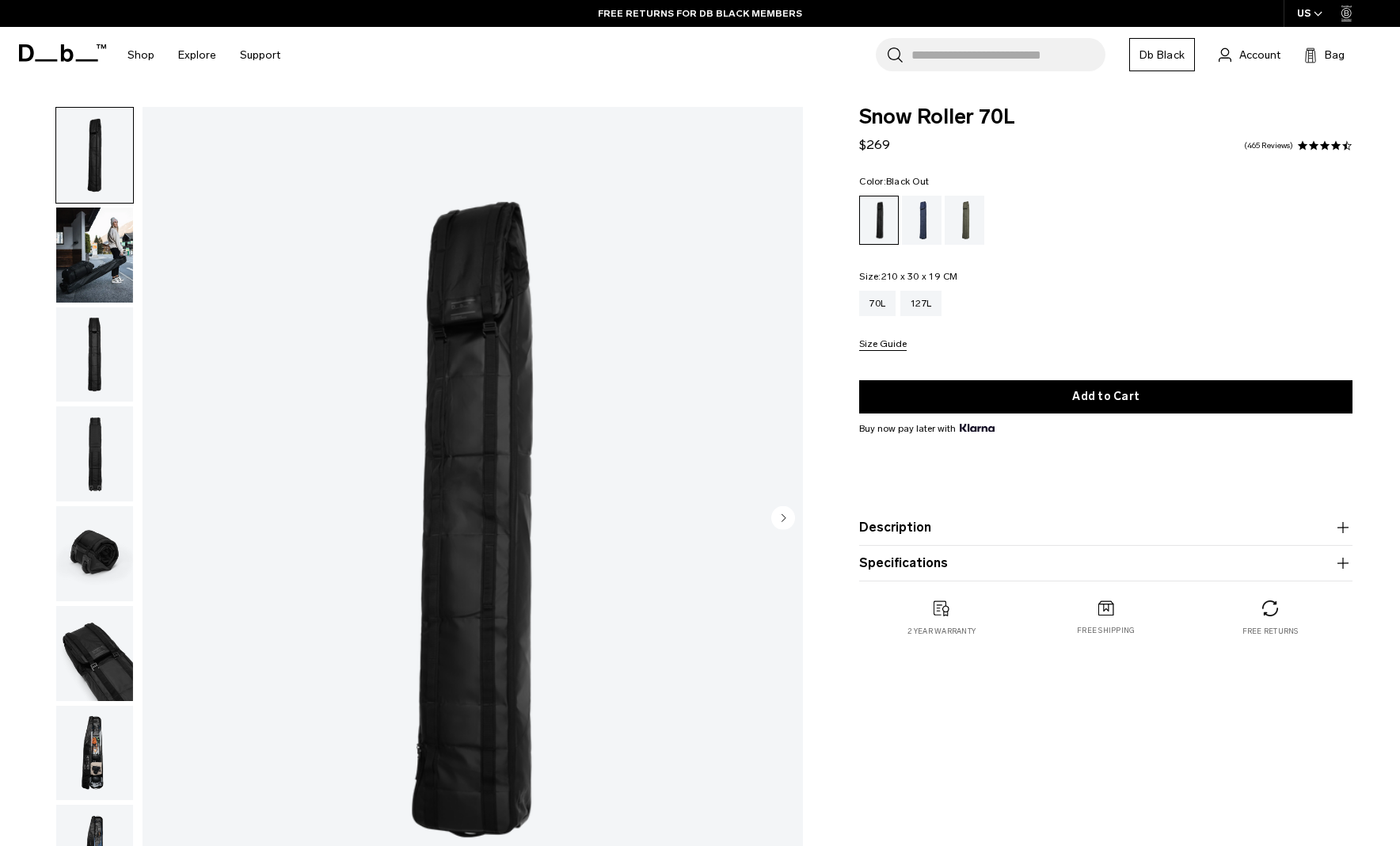
click at [1340, 527] on icon "button" at bounding box center [1342, 527] width 11 height 1
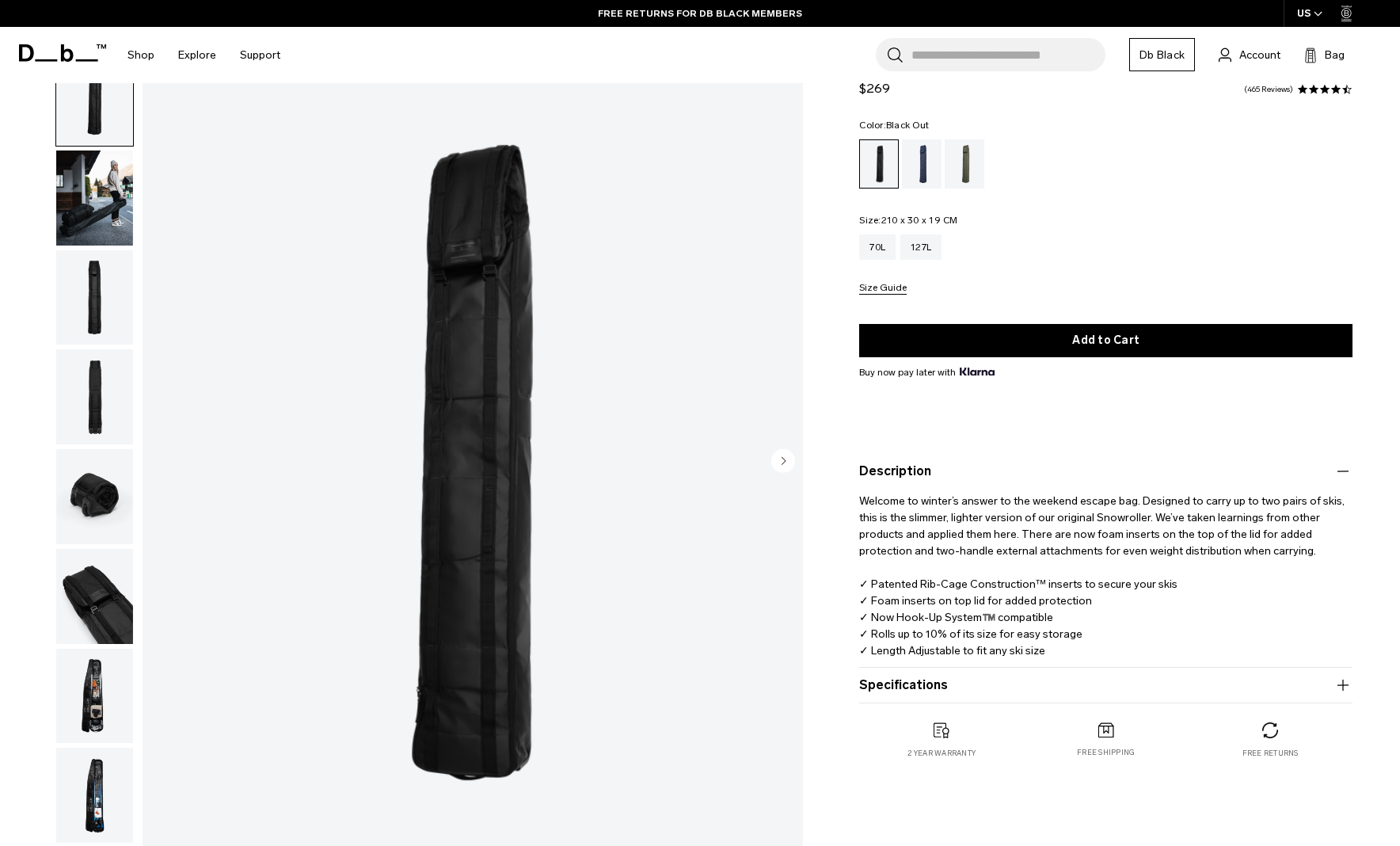
scroll to position [68, 0]
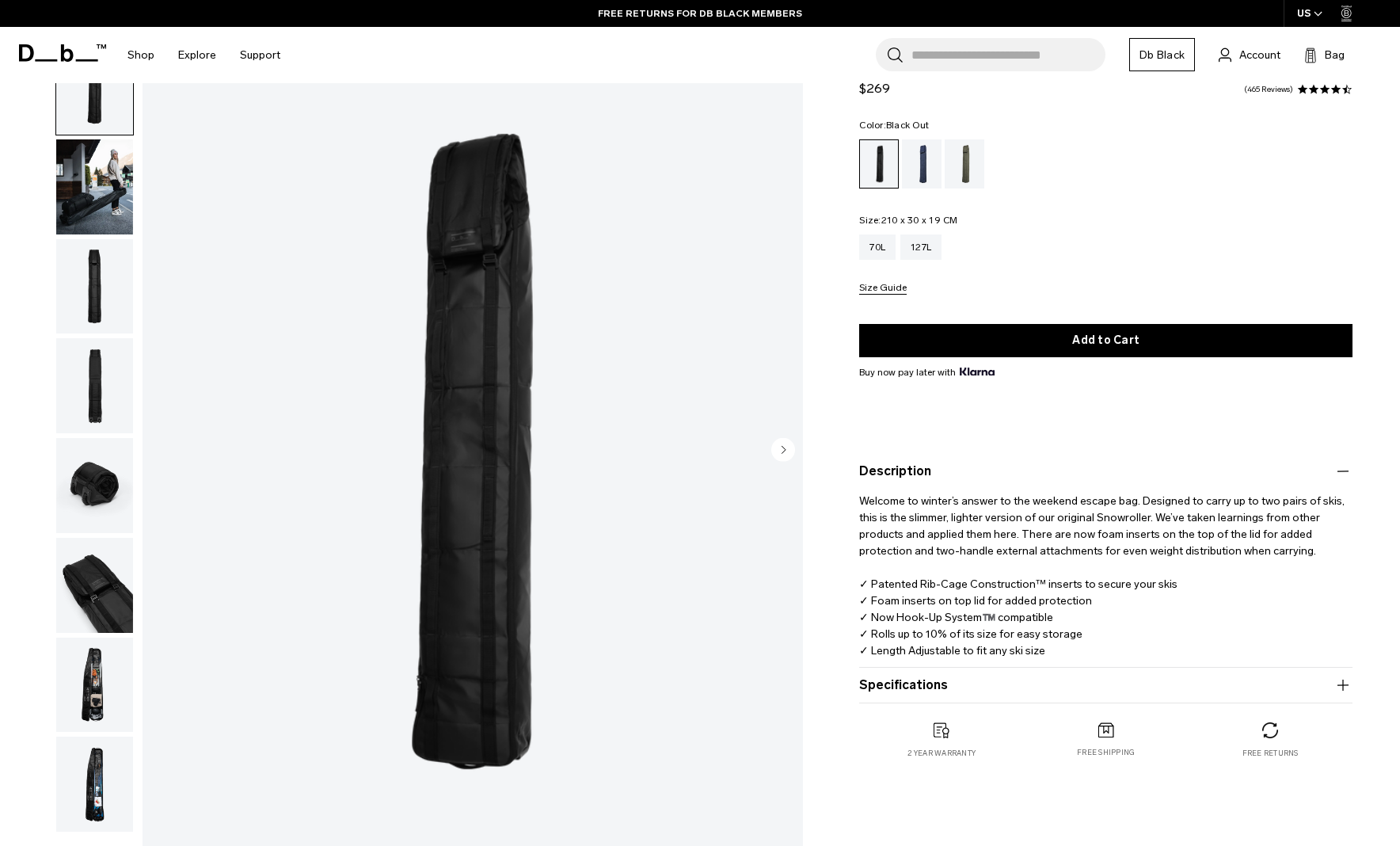
drag, startPoint x: 1324, startPoint y: 686, endPoint x: 1212, endPoint y: 680, distance: 112.2
click at [1324, 686] on button "Specifications" at bounding box center [1106, 685] width 494 height 19
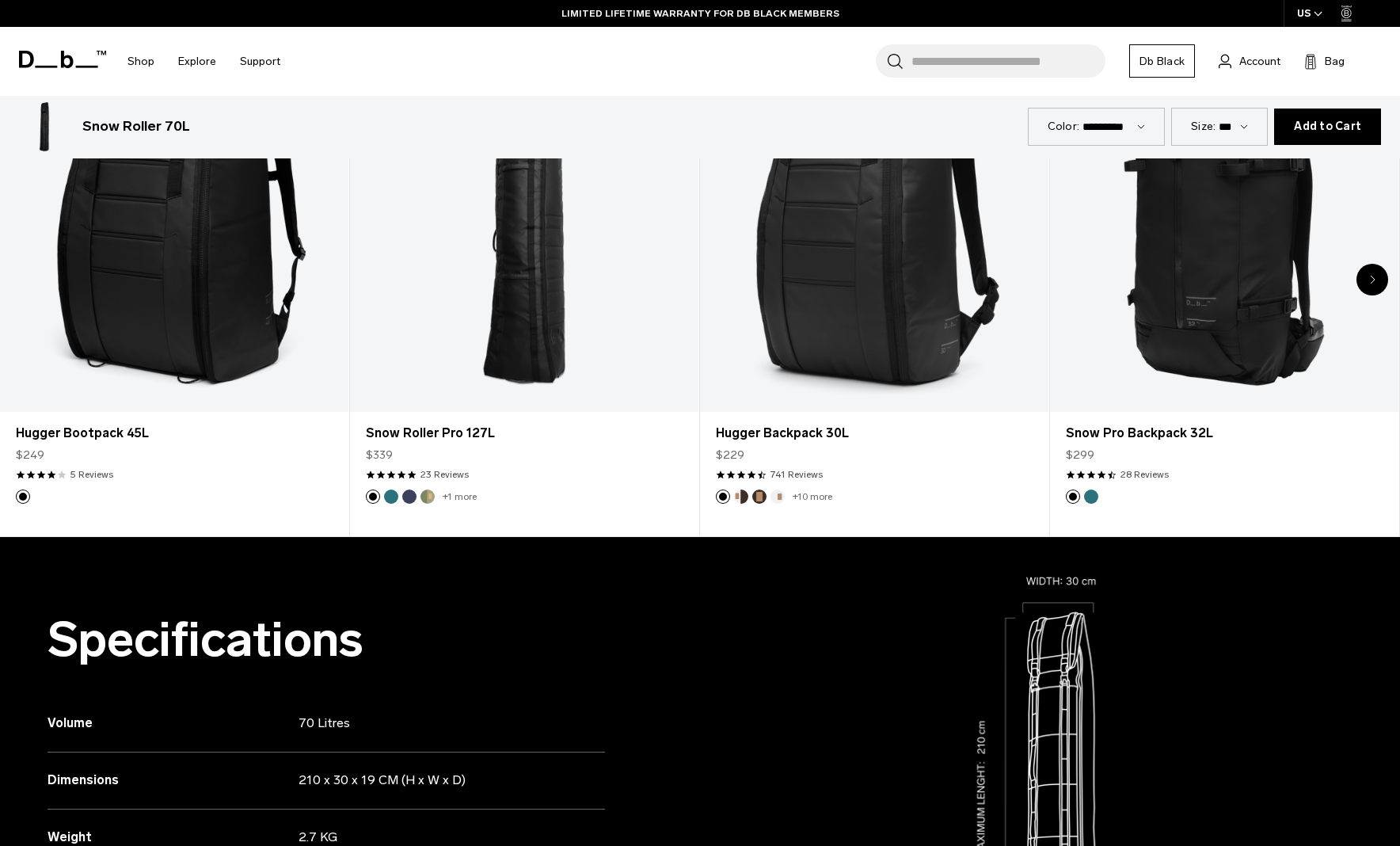
scroll to position [1019, 0]
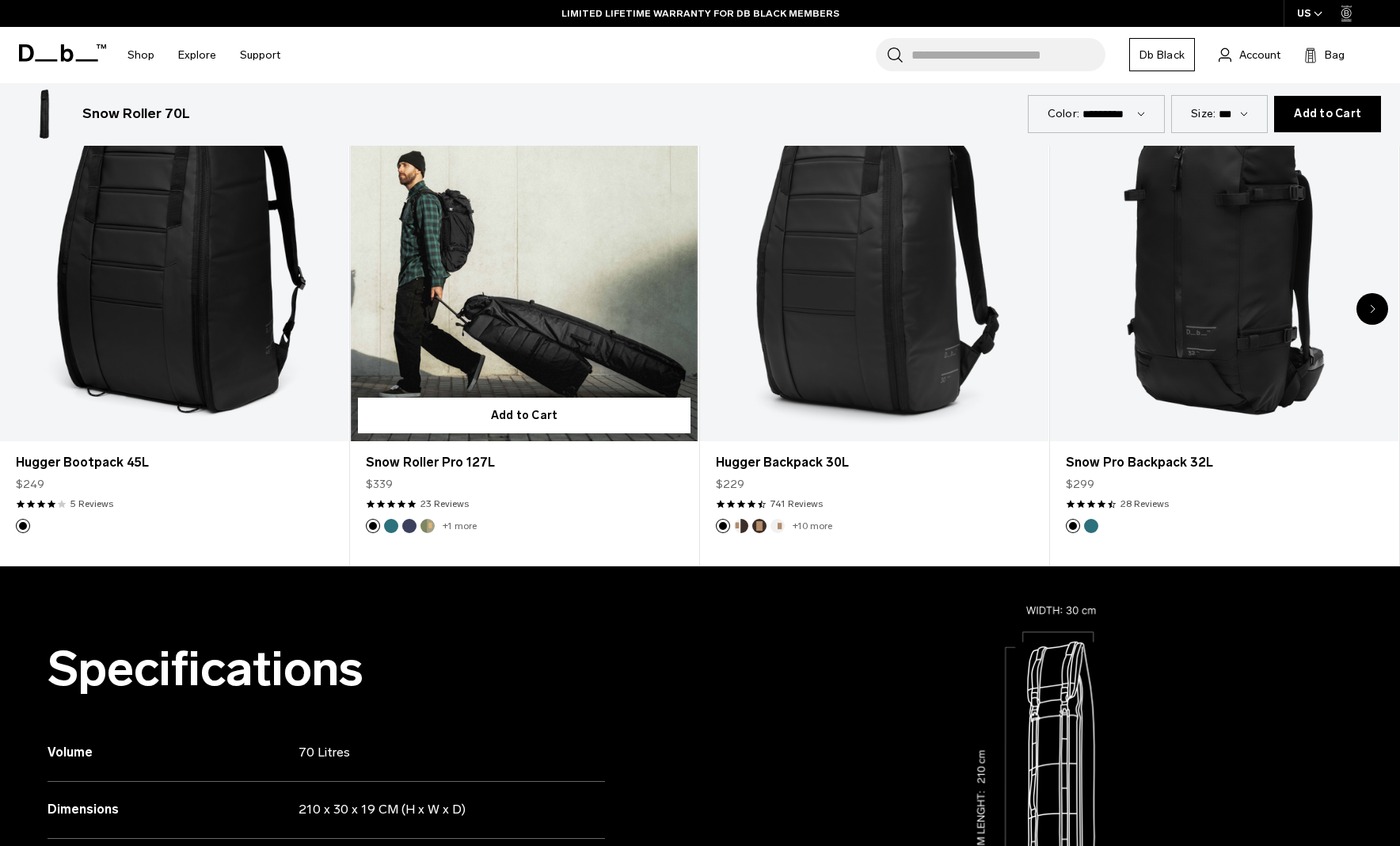
click at [431, 524] on button "Db x Beyond Medals" at bounding box center [427, 526] width 15 height 15
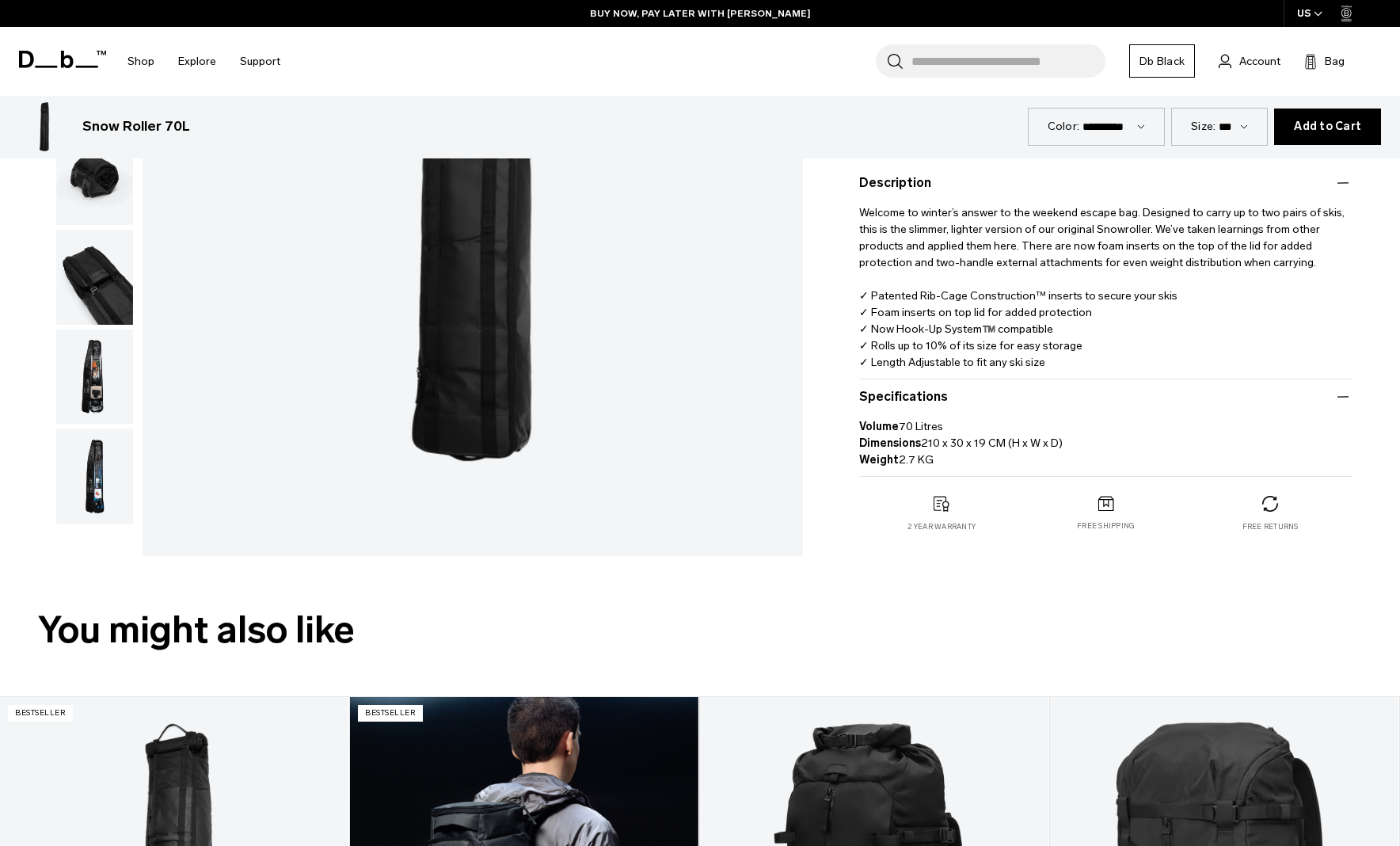
scroll to position [0, 0]
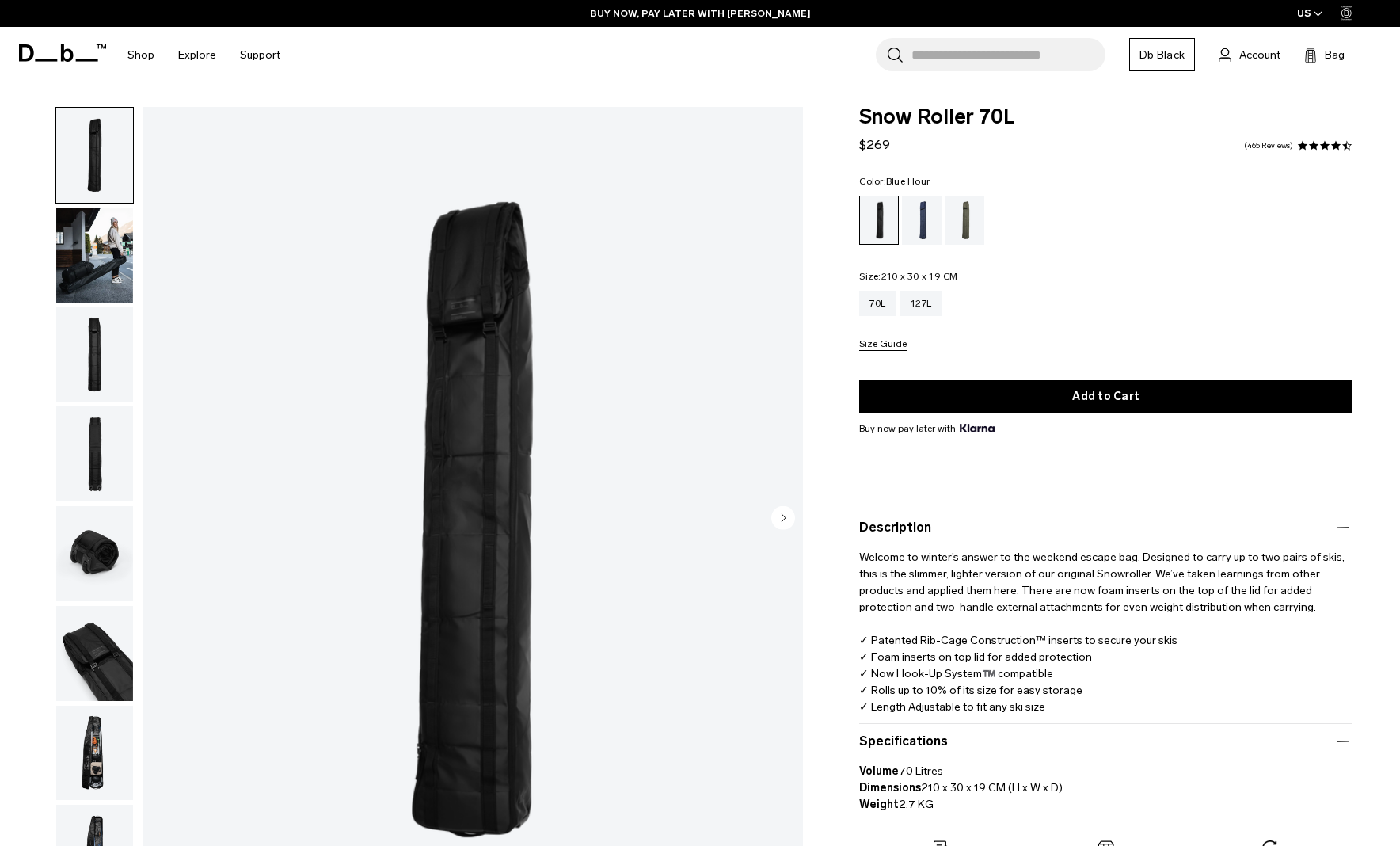
click at [931, 222] on div "Blue Hour" at bounding box center [922, 220] width 40 height 49
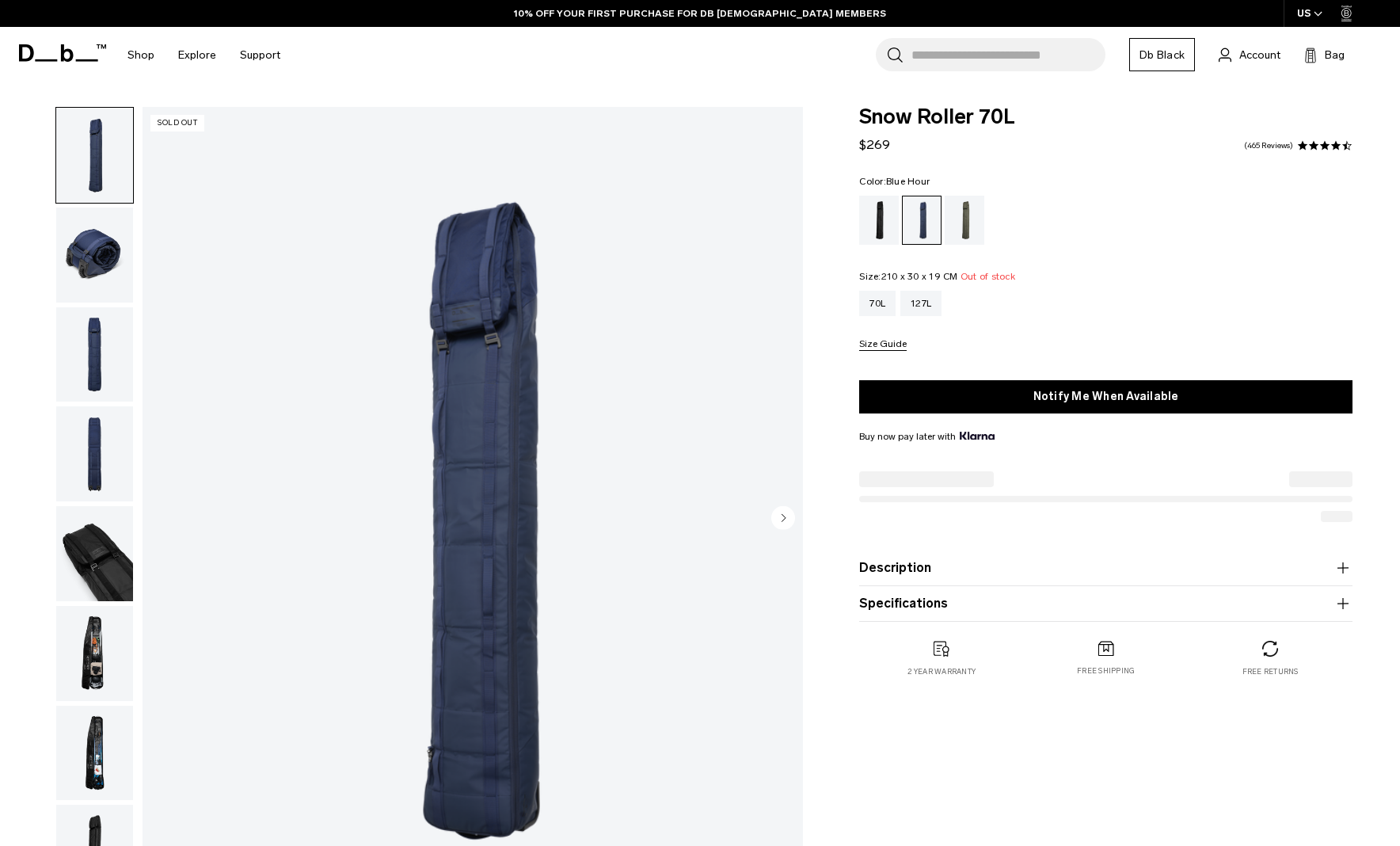
click at [966, 228] on div "Moss Green" at bounding box center [964, 220] width 40 height 49
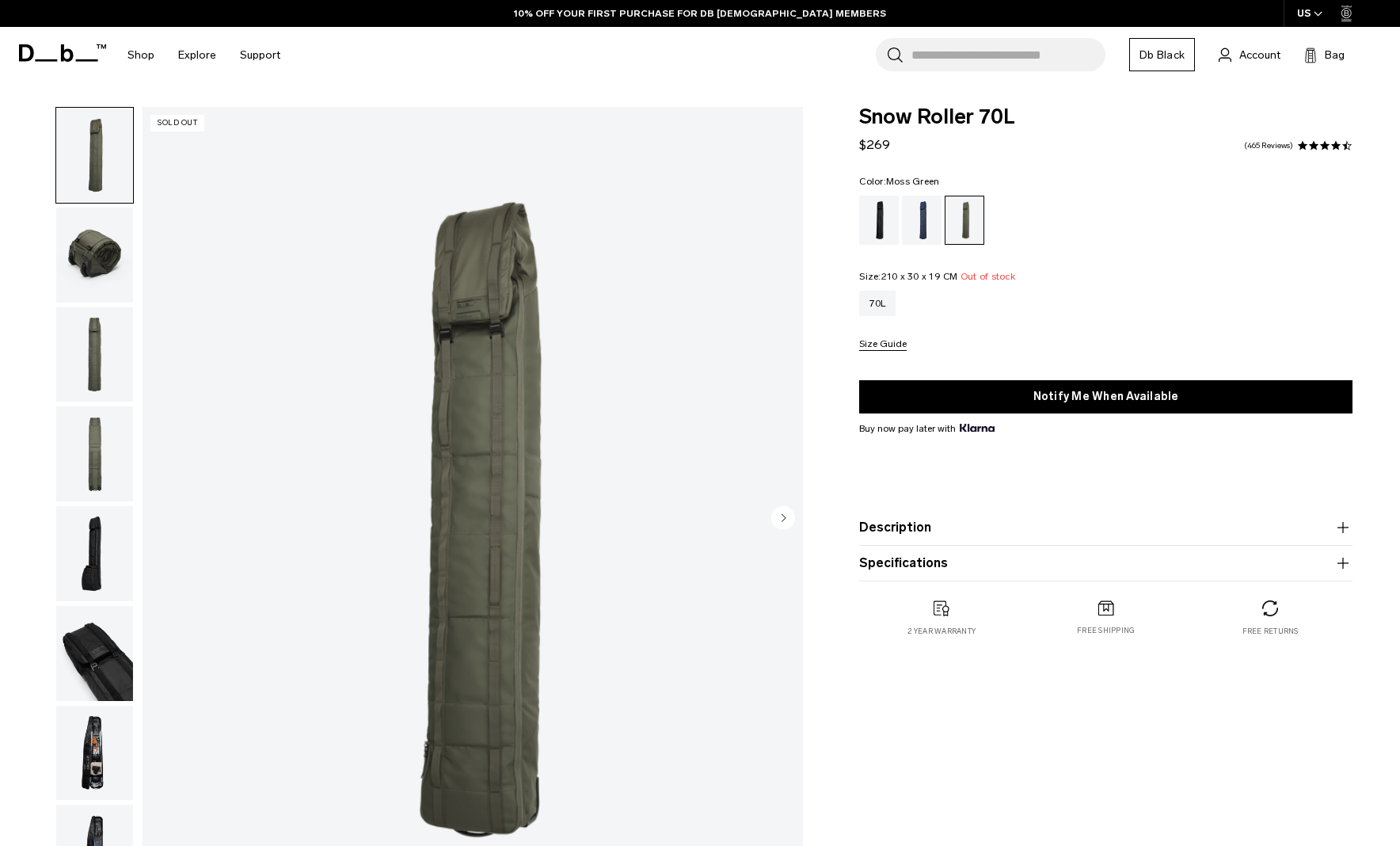
click at [107, 269] on img "button" at bounding box center [95, 254] width 77 height 95
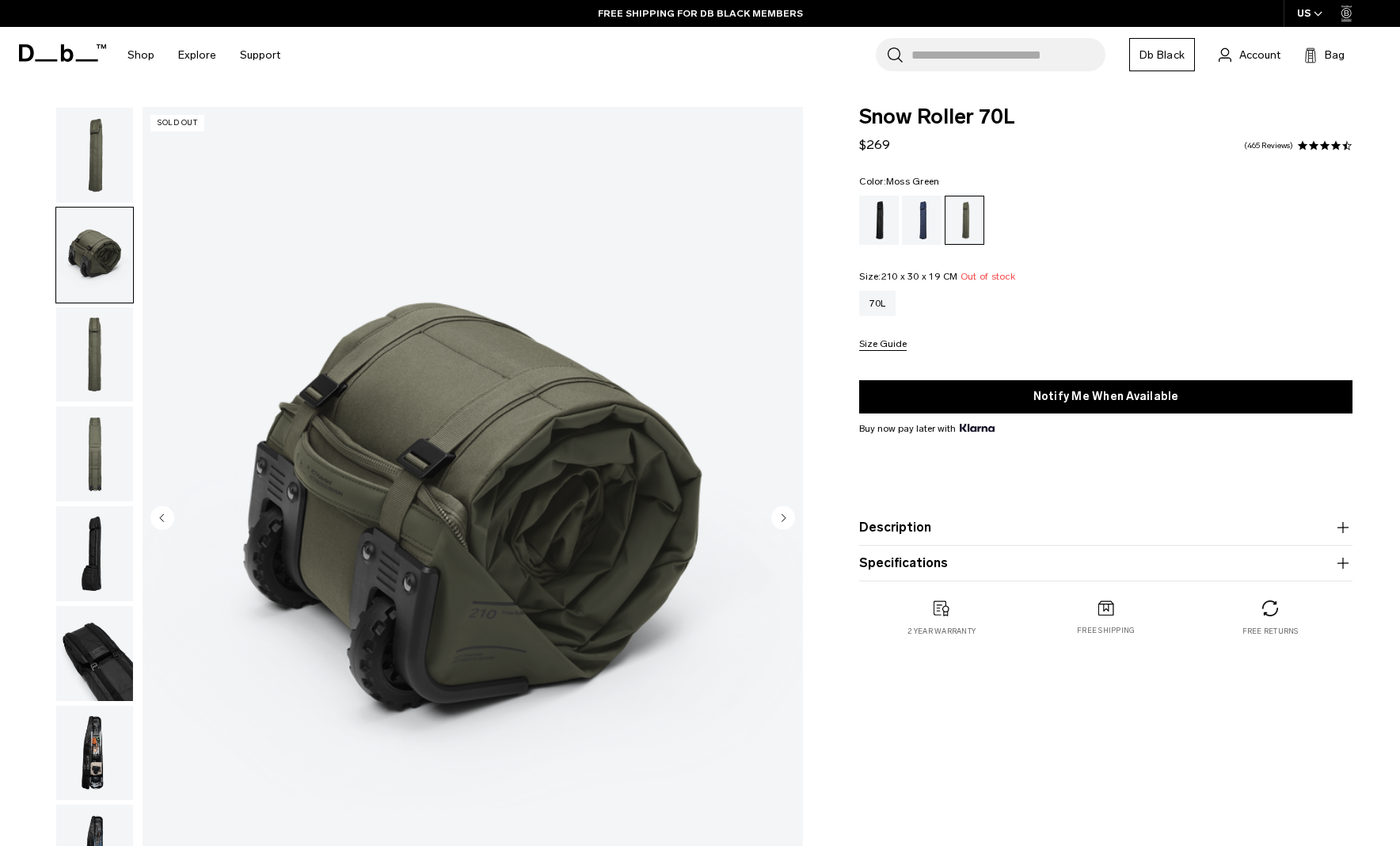
click at [95, 349] on img "button" at bounding box center [95, 354] width 77 height 95
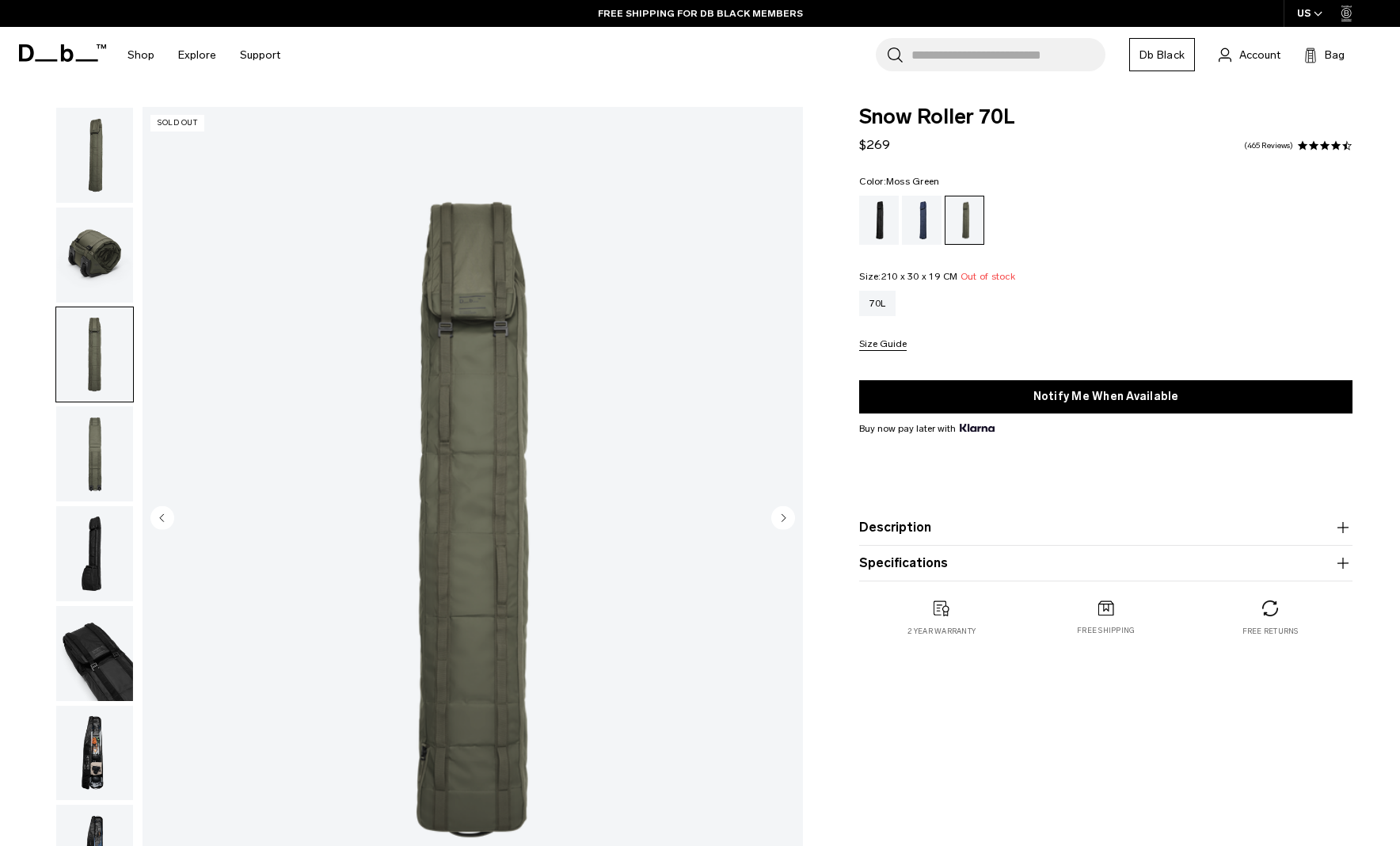
click at [101, 446] on img "button" at bounding box center [95, 454] width 77 height 95
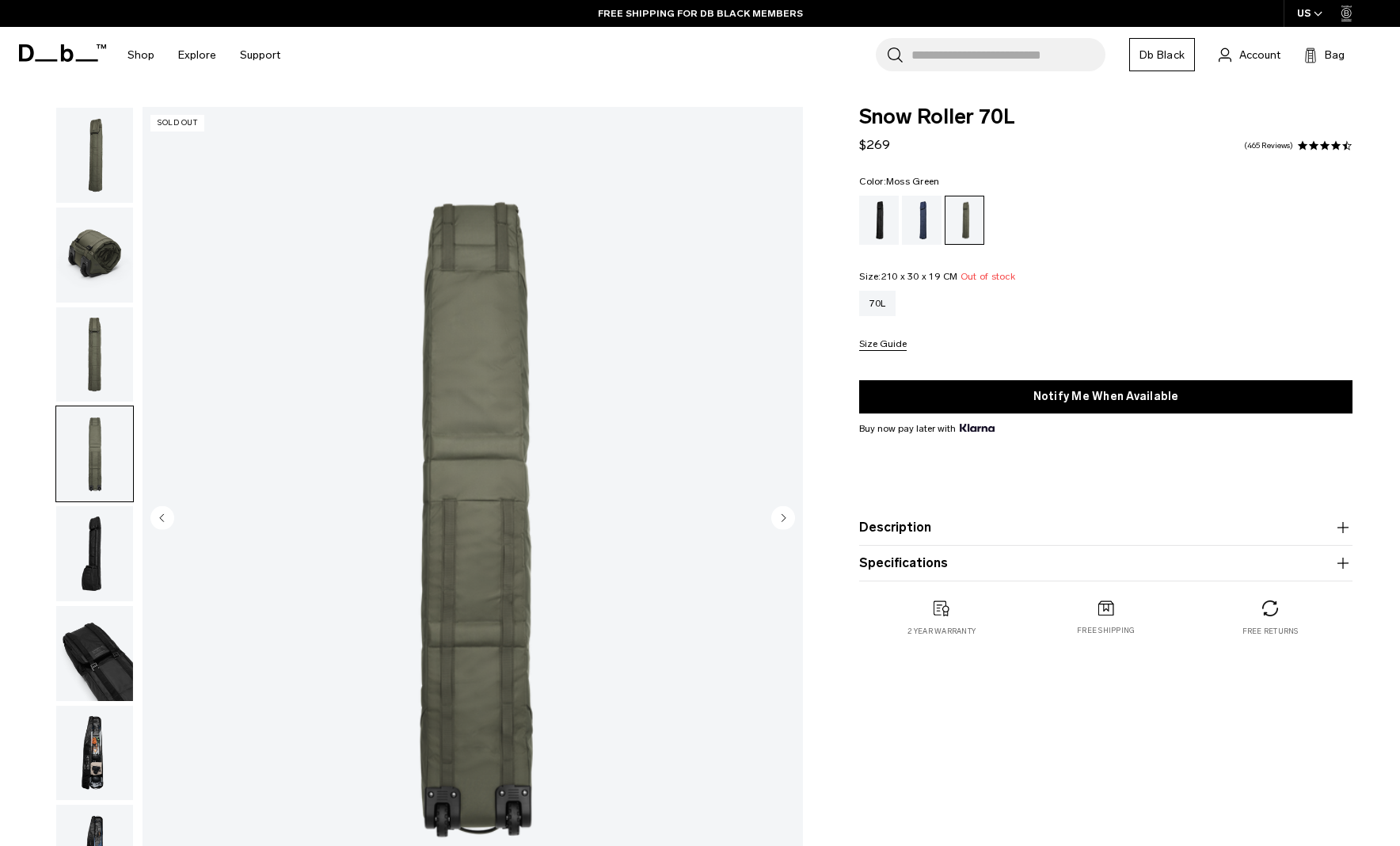
click at [114, 539] on img "button" at bounding box center [95, 554] width 77 height 95
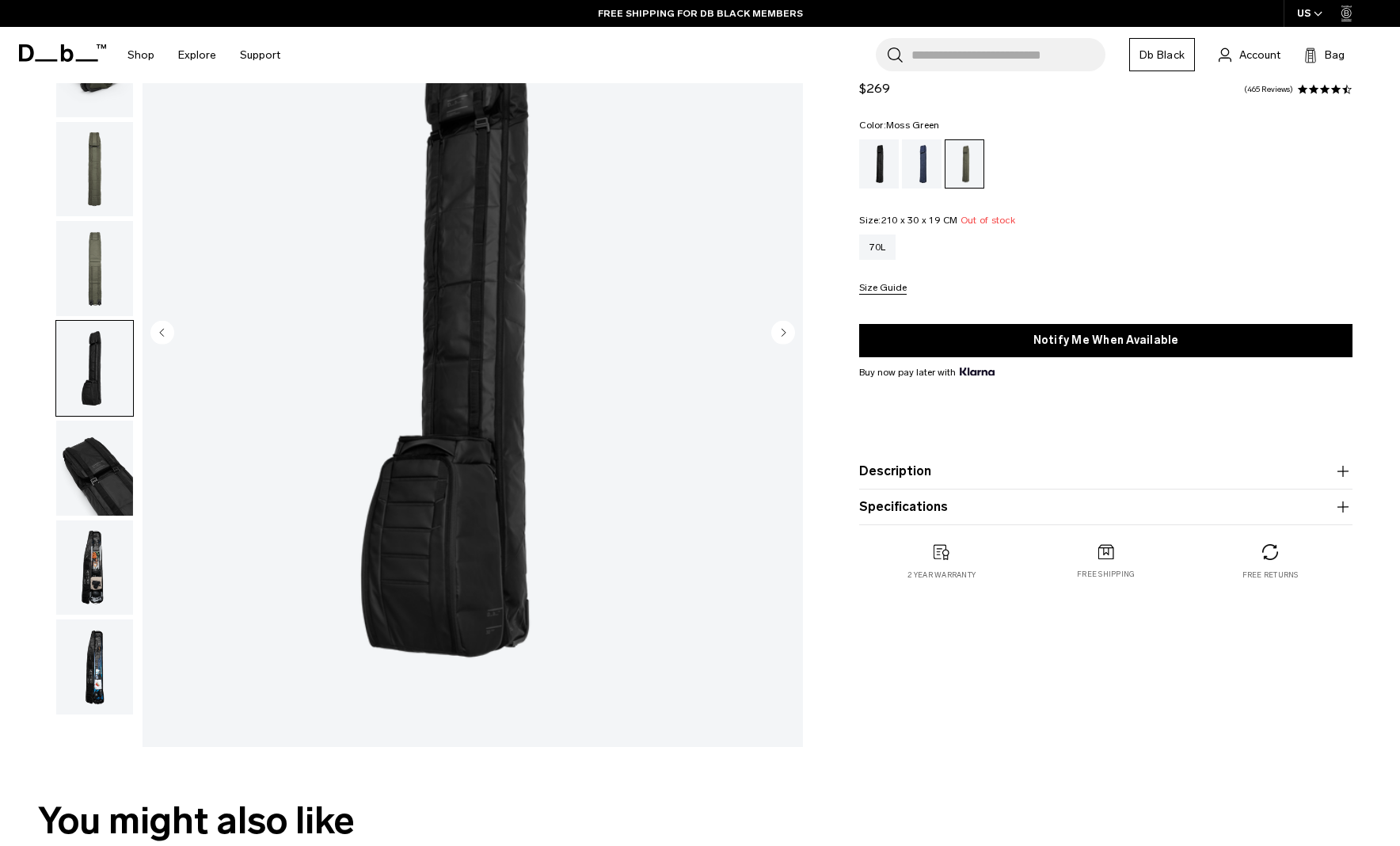
scroll to position [187, 0]
